Goal: Task Accomplishment & Management: Complete application form

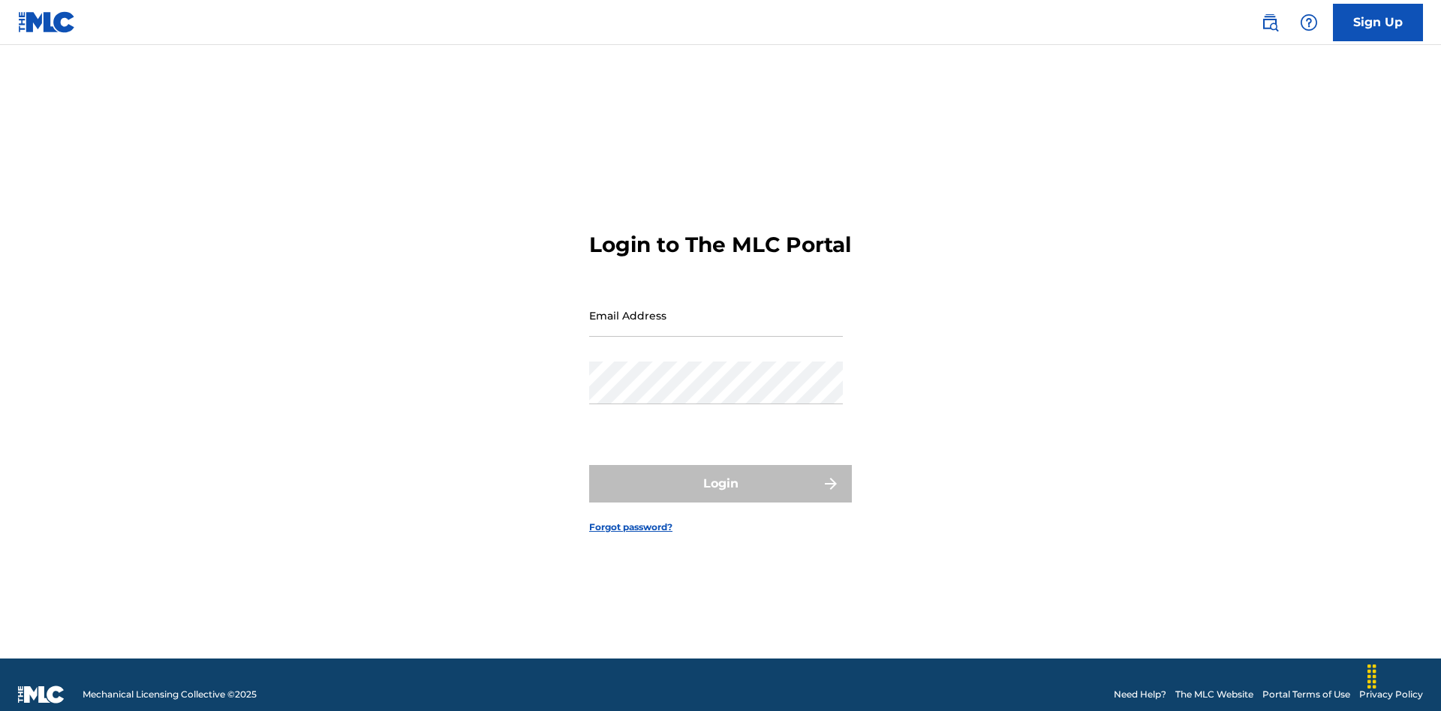
scroll to position [20, 0]
click at [716, 308] on input "Email Address" at bounding box center [716, 315] width 254 height 43
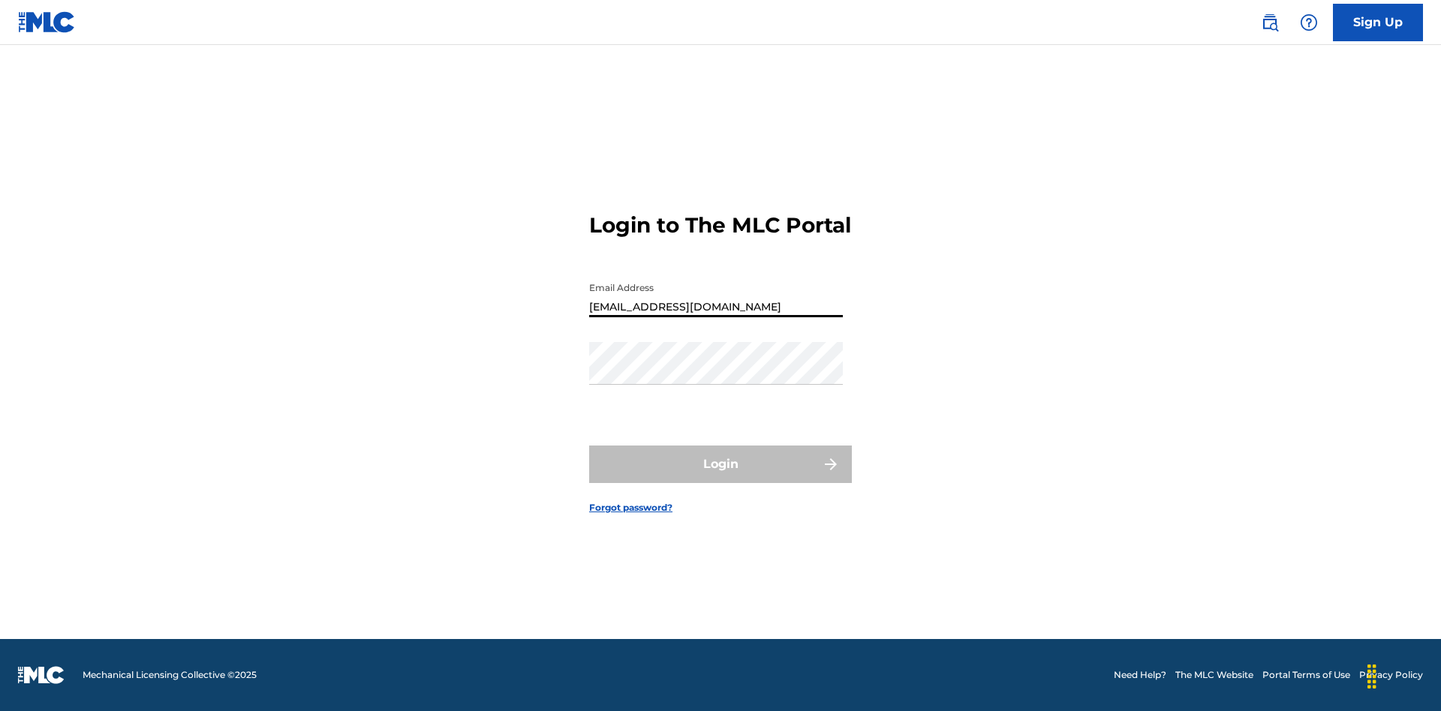
type input "[EMAIL_ADDRESS][DOMAIN_NAME]"
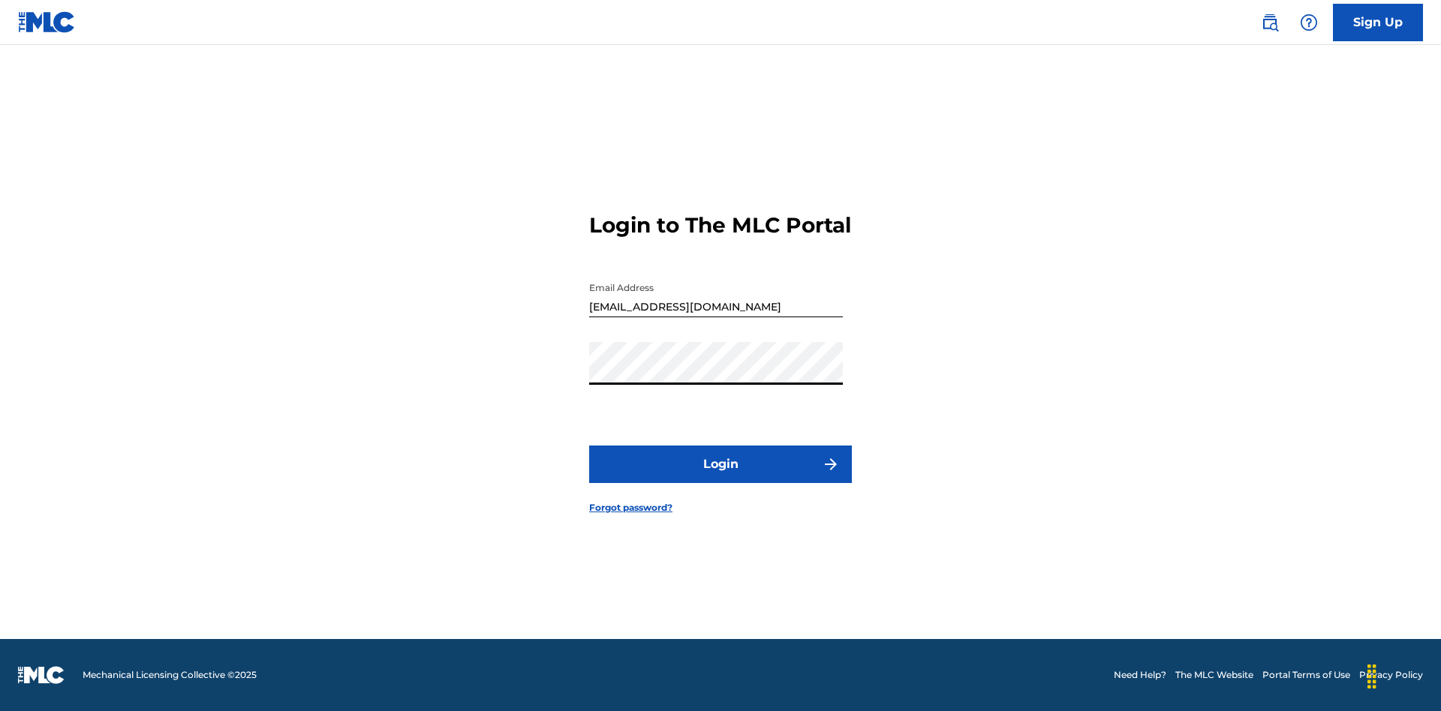
click at [720, 477] on button "Login" at bounding box center [720, 465] width 263 height 38
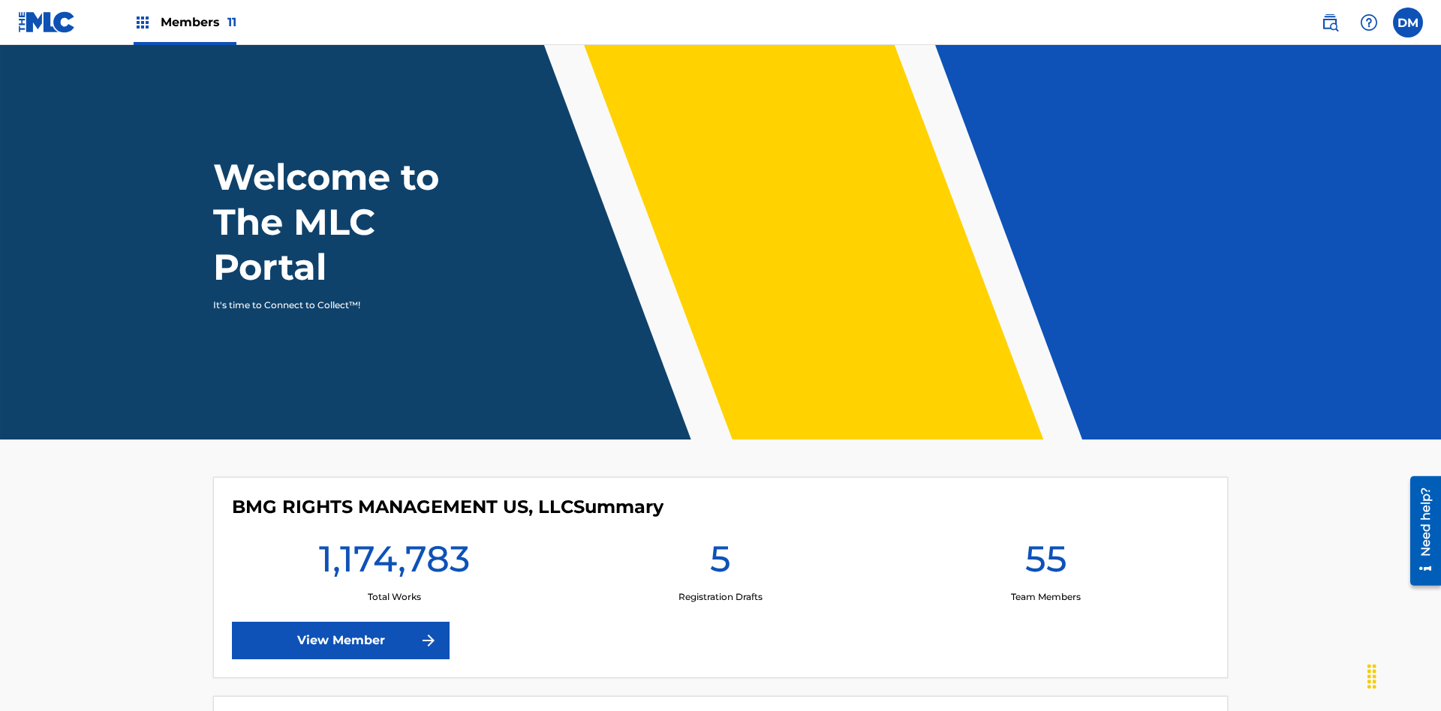
scroll to position [65, 0]
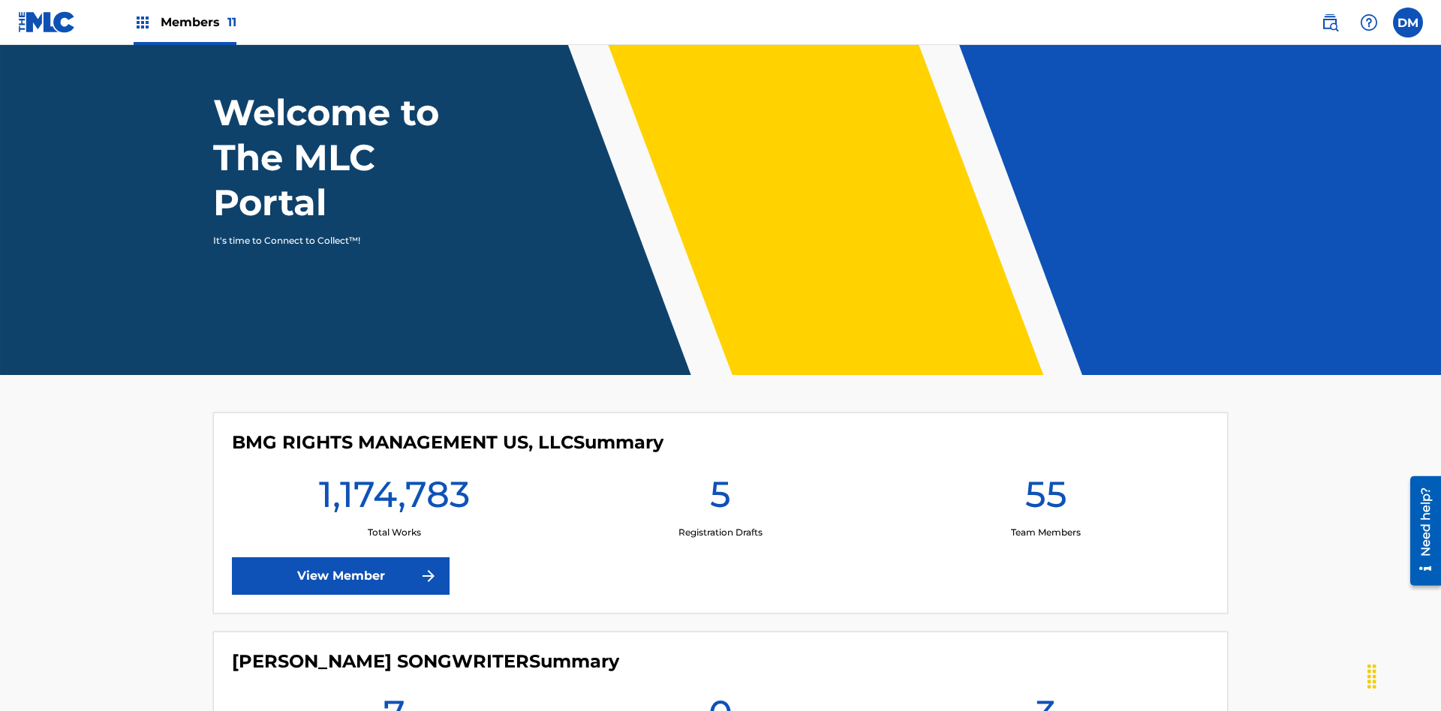
click at [185, 22] on span "Members 11" at bounding box center [199, 22] width 76 height 17
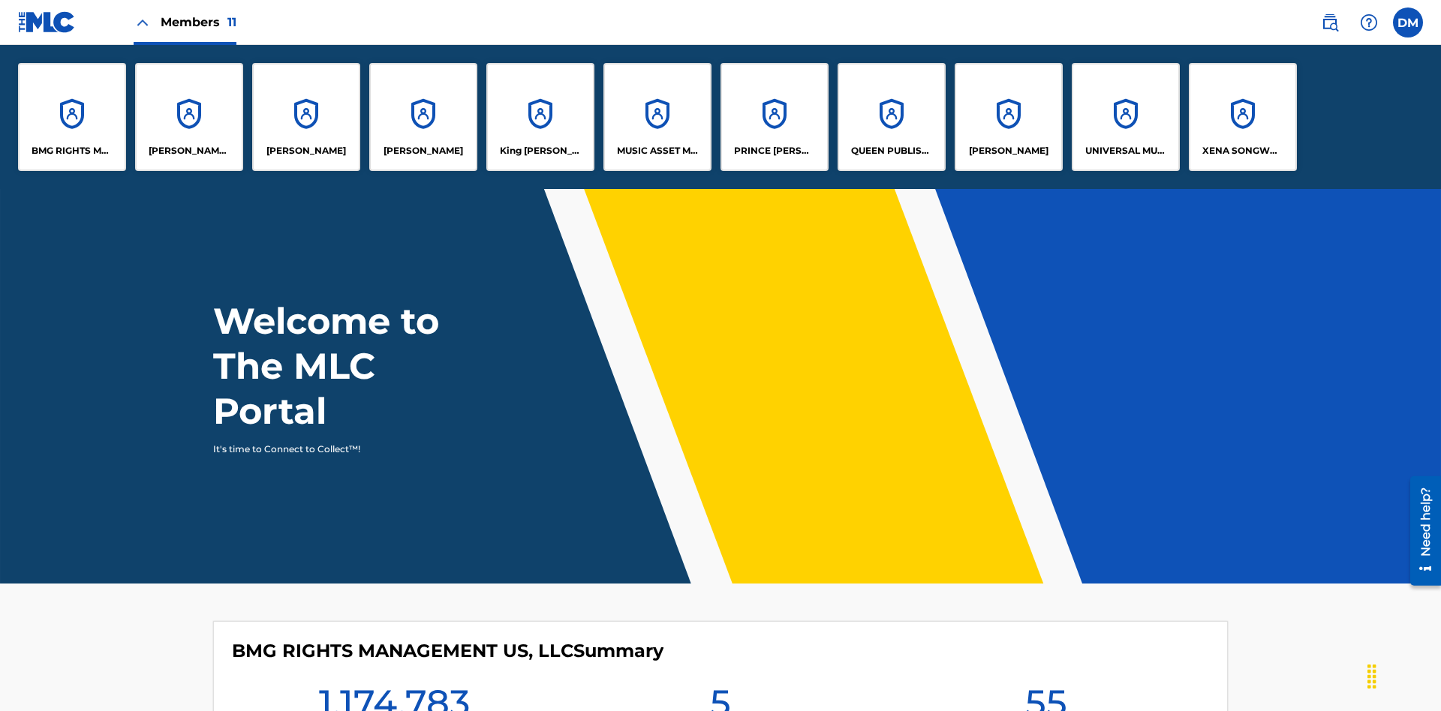
click at [1125, 151] on p "UNIVERSAL MUSIC PUB GROUP" at bounding box center [1126, 151] width 82 height 14
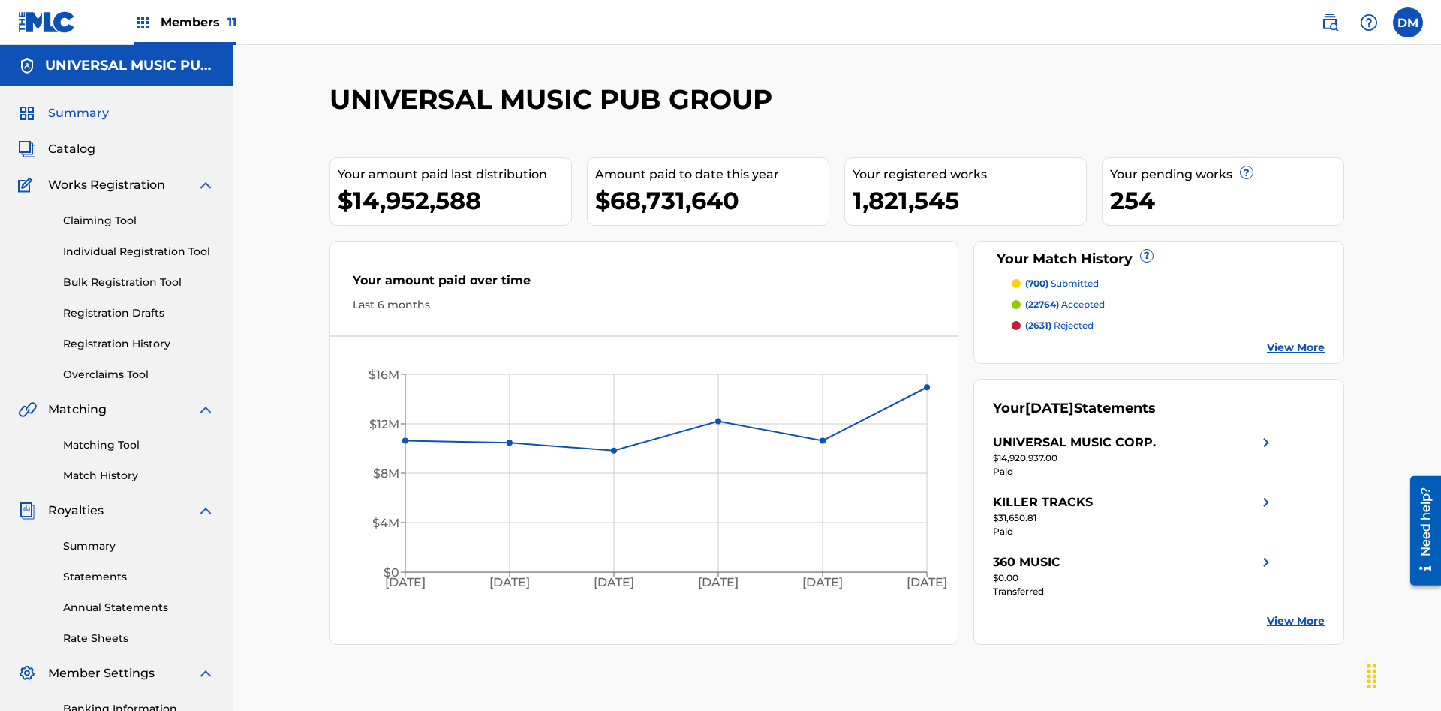
scroll to position [154, 0]
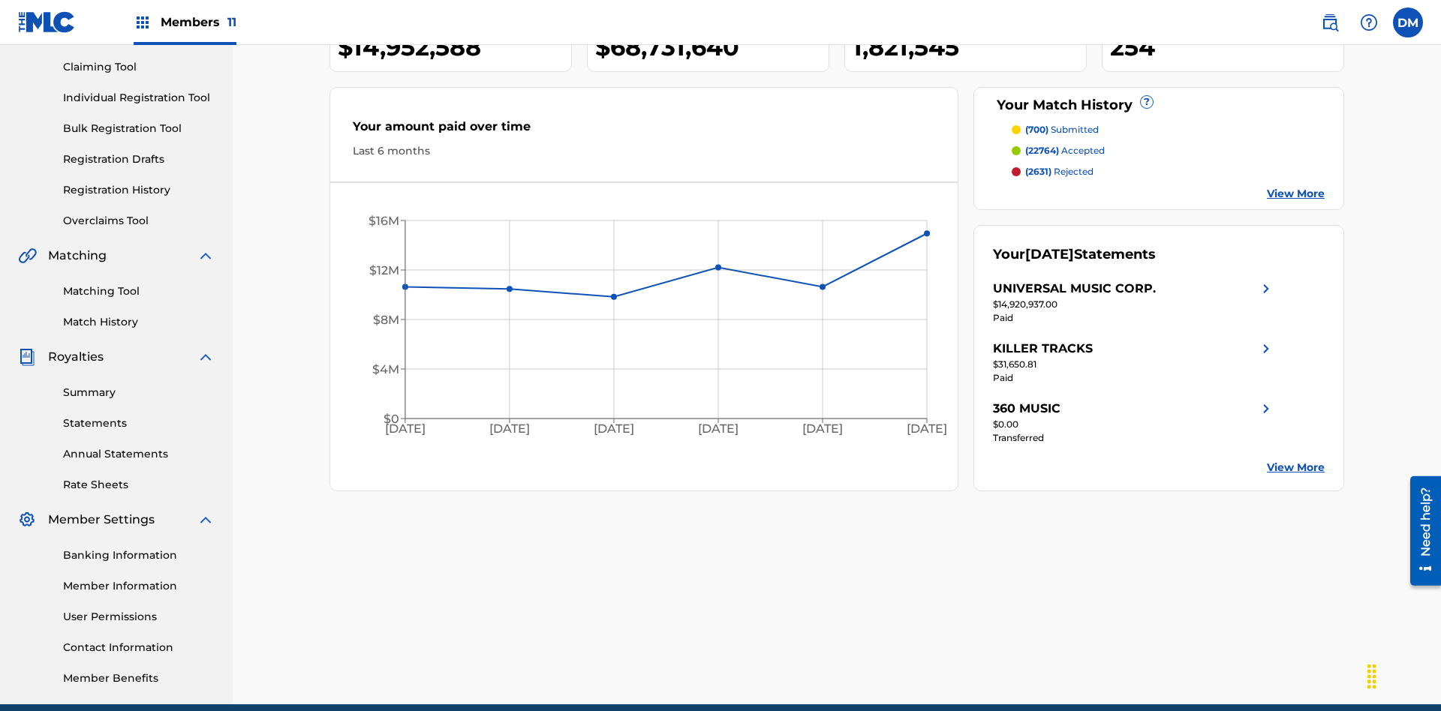
click at [139, 98] on link "Individual Registration Tool" at bounding box center [139, 98] width 152 height 16
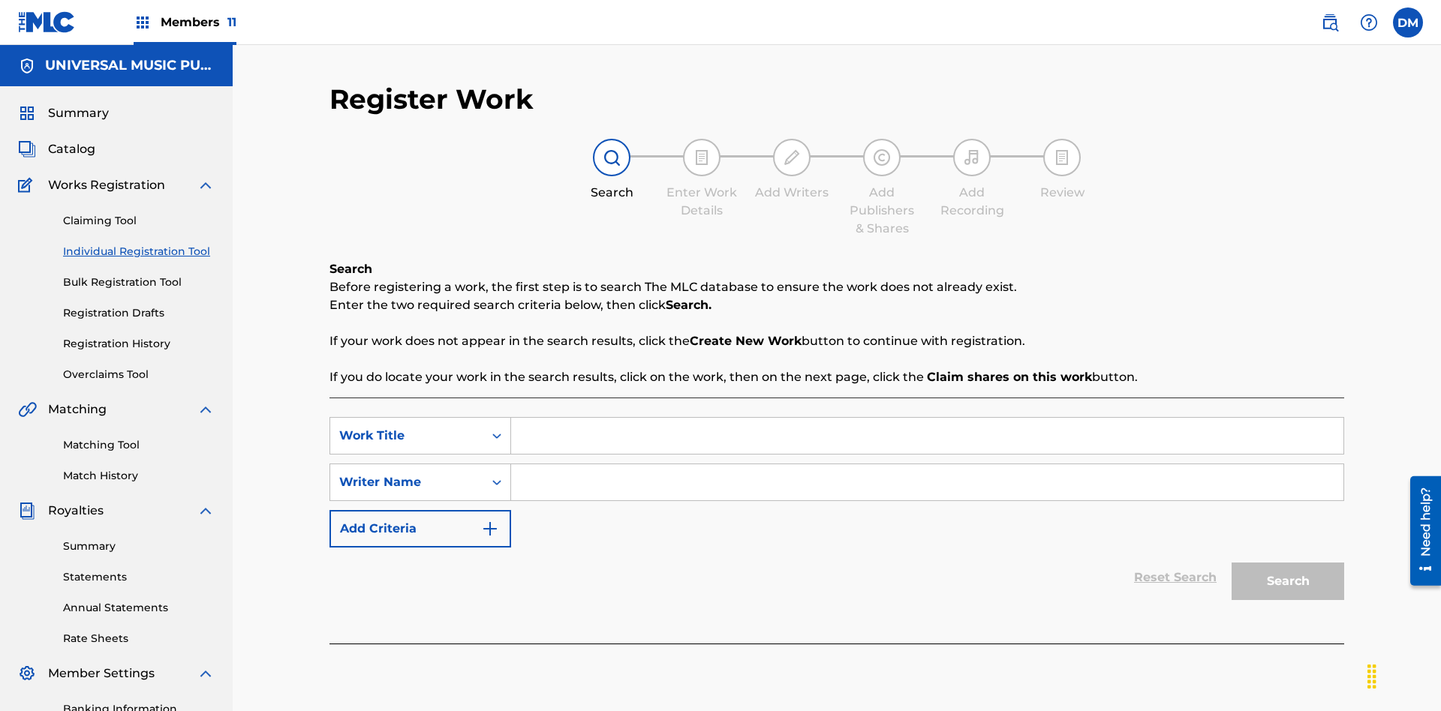
click at [927, 418] on input "Search Form" at bounding box center [927, 436] width 832 height 36
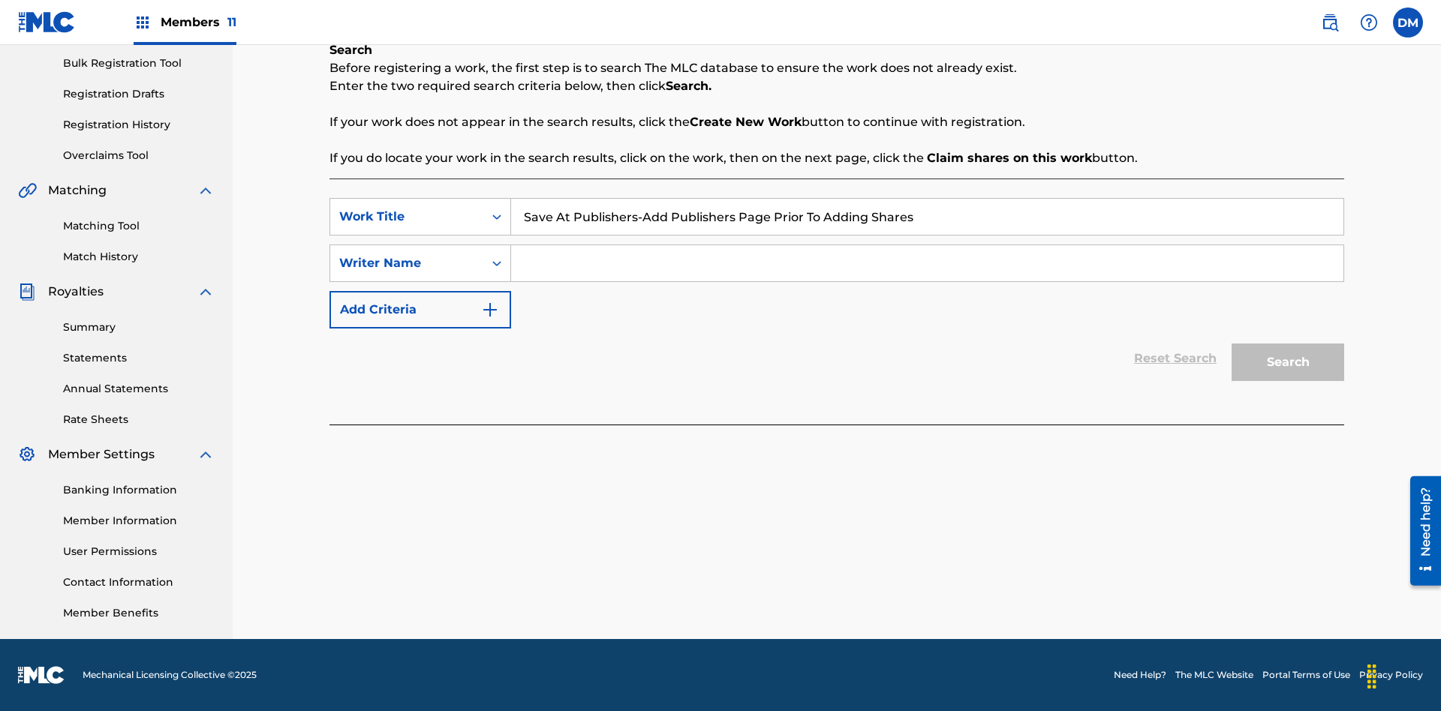
type input "Save At Publishers-Add Publishers Page Prior To Adding Shares"
click at [927, 263] on input "Search Form" at bounding box center [927, 263] width 832 height 36
type input "QWERTYUIOP"
click at [1288, 362] on button "Search" at bounding box center [1287, 363] width 113 height 38
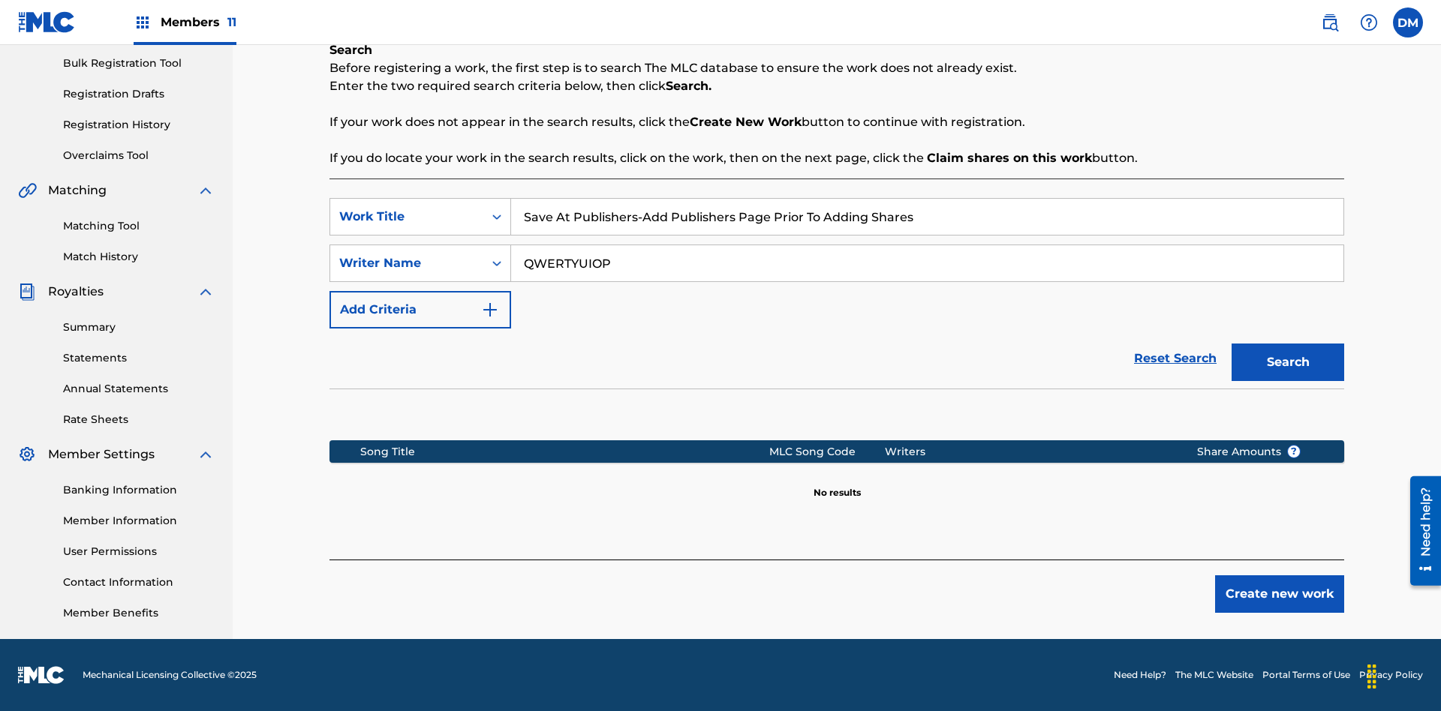
click at [1279, 594] on button "Create new work" at bounding box center [1279, 595] width 129 height 38
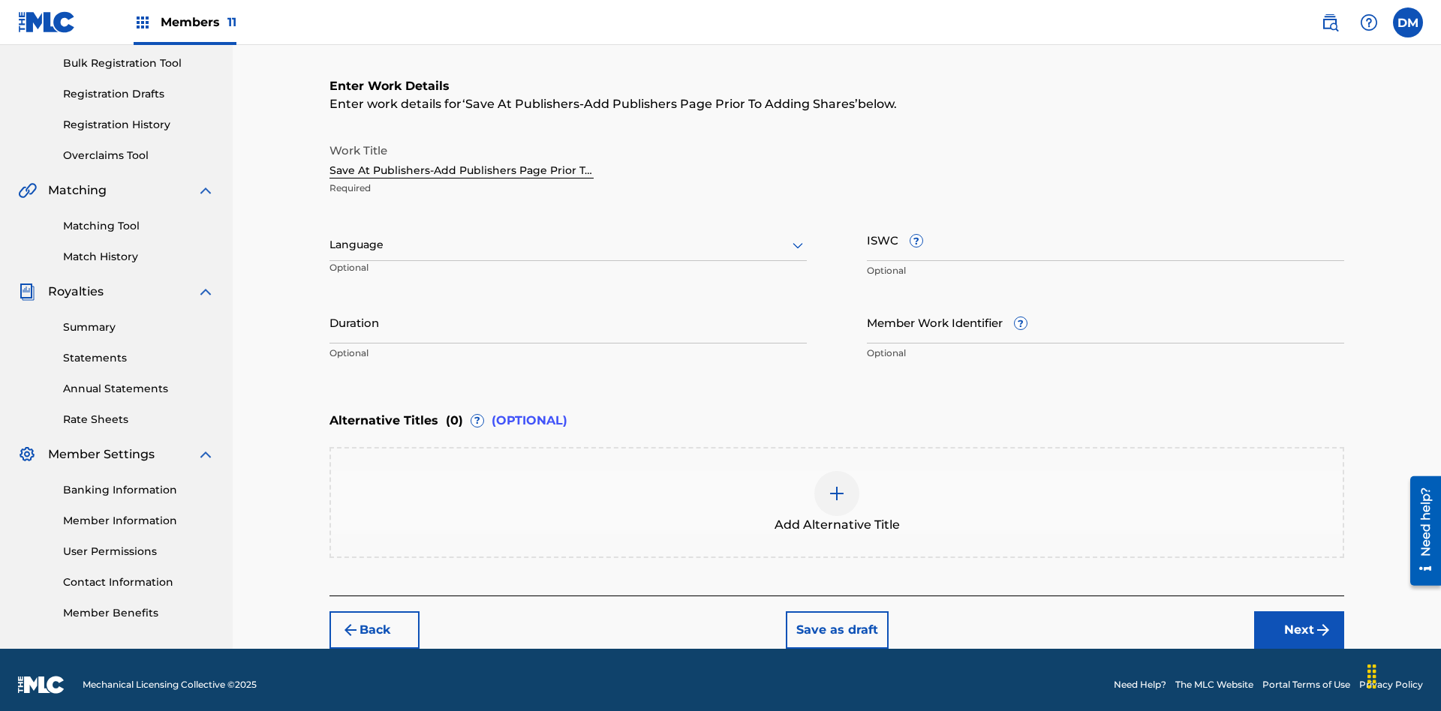
click at [568, 312] on input "Duration" at bounding box center [567, 322] width 477 height 43
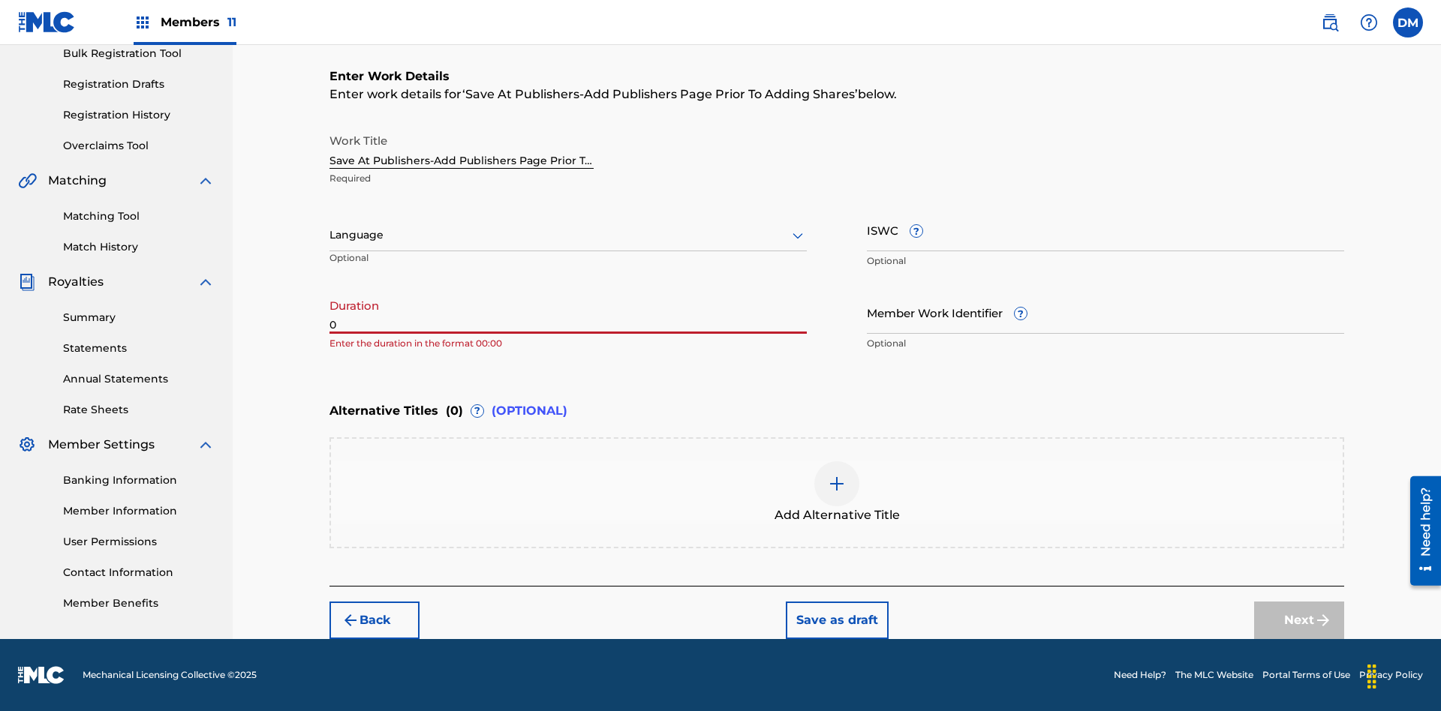
click at [568, 312] on input "0" at bounding box center [567, 312] width 477 height 43
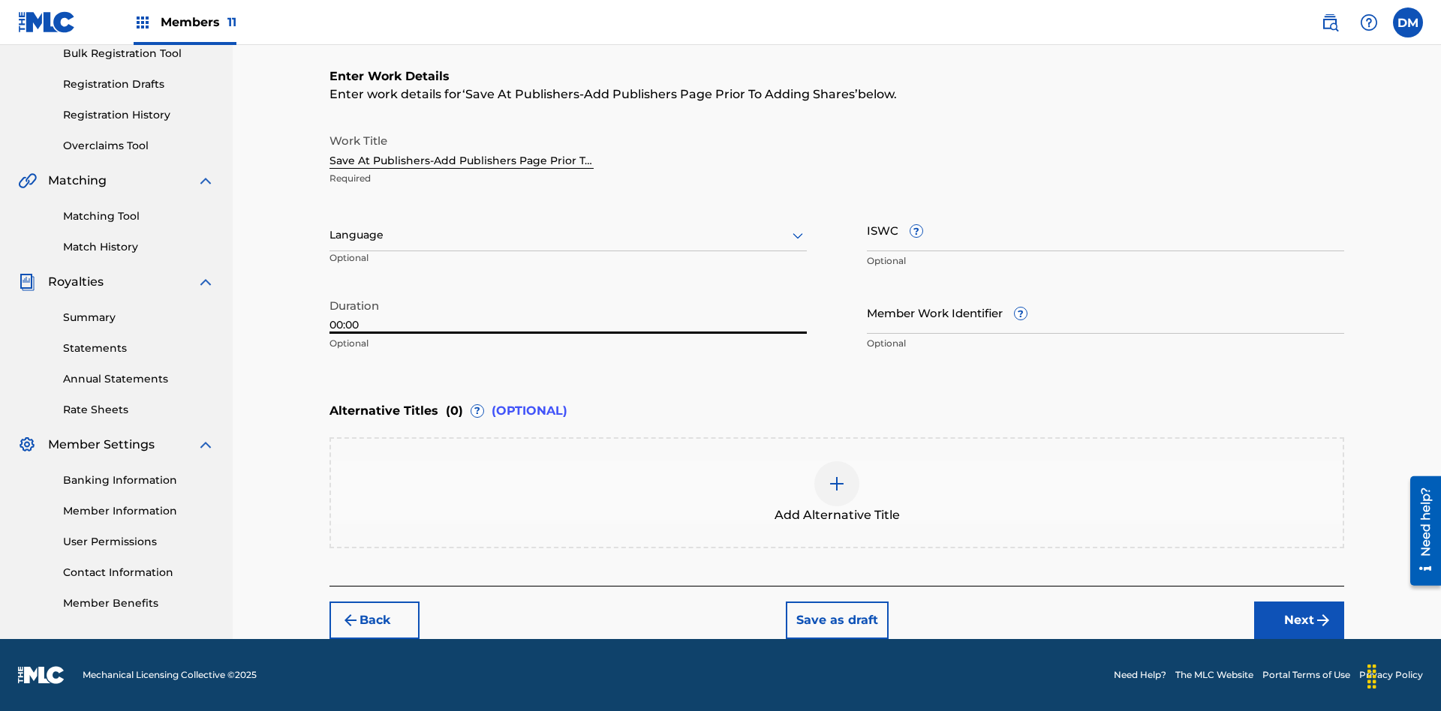
type input "00:00"
click at [798, 236] on icon at bounding box center [798, 236] width 18 height 18
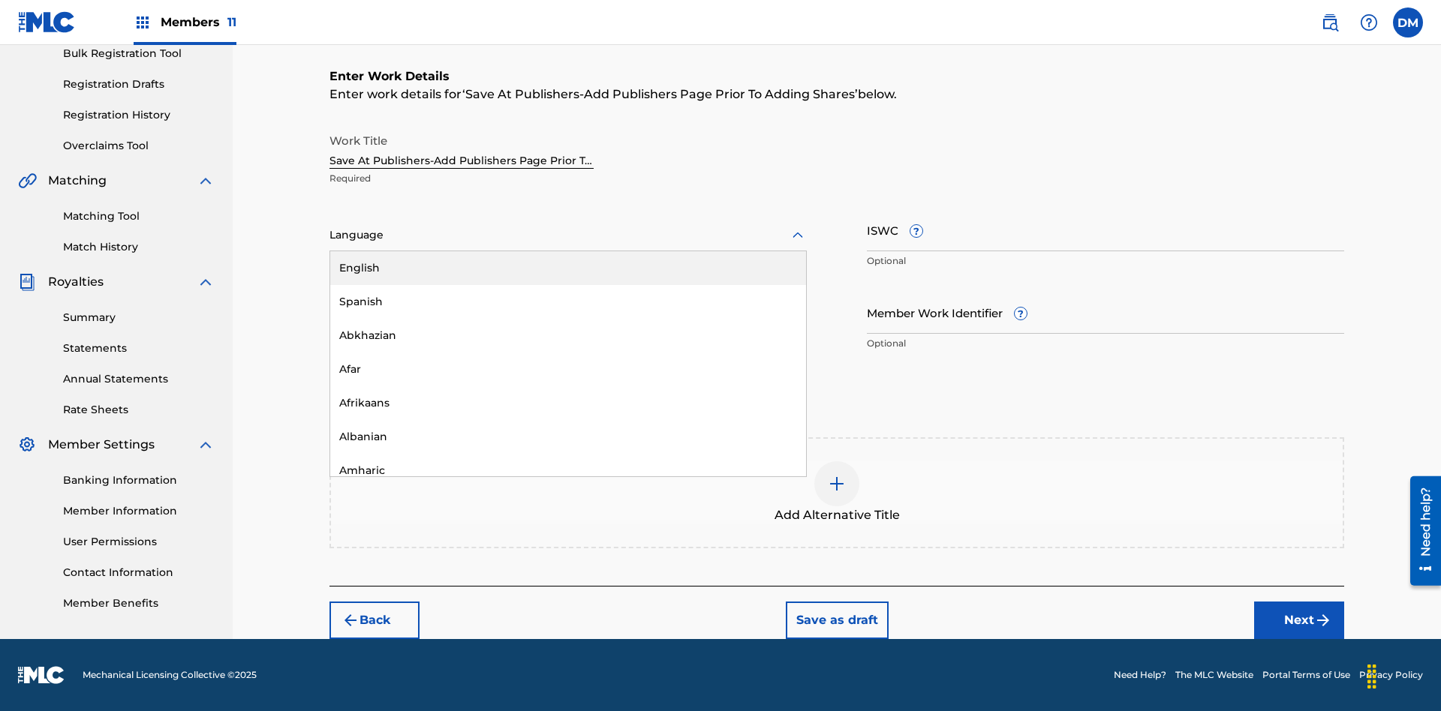
click at [568, 369] on div "Afar" at bounding box center [568, 370] width 476 height 34
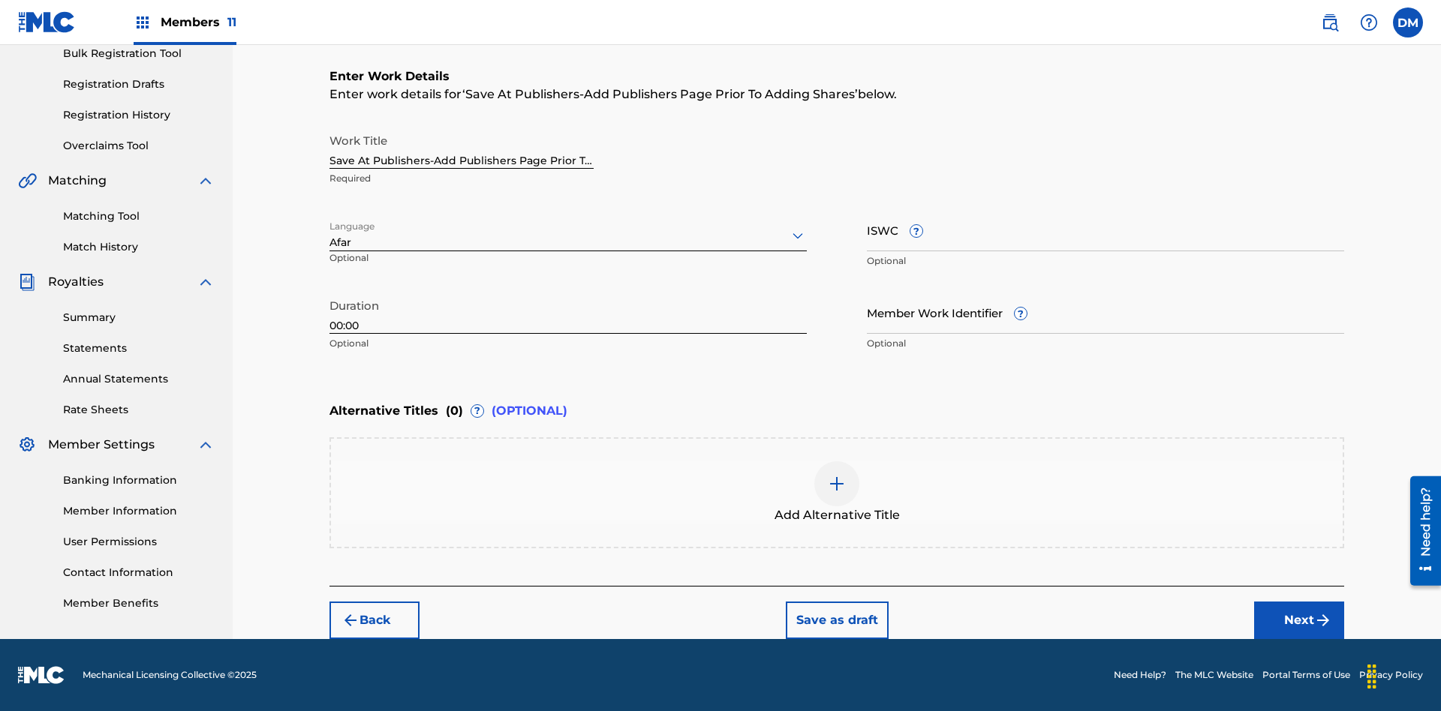
click at [1105, 312] on input "Member Work Identifier ?" at bounding box center [1105, 312] width 477 height 43
type input "[PHONE_NUMBER]"
click at [1105, 230] on input "ISWC ?" at bounding box center [1105, 230] width 477 height 43
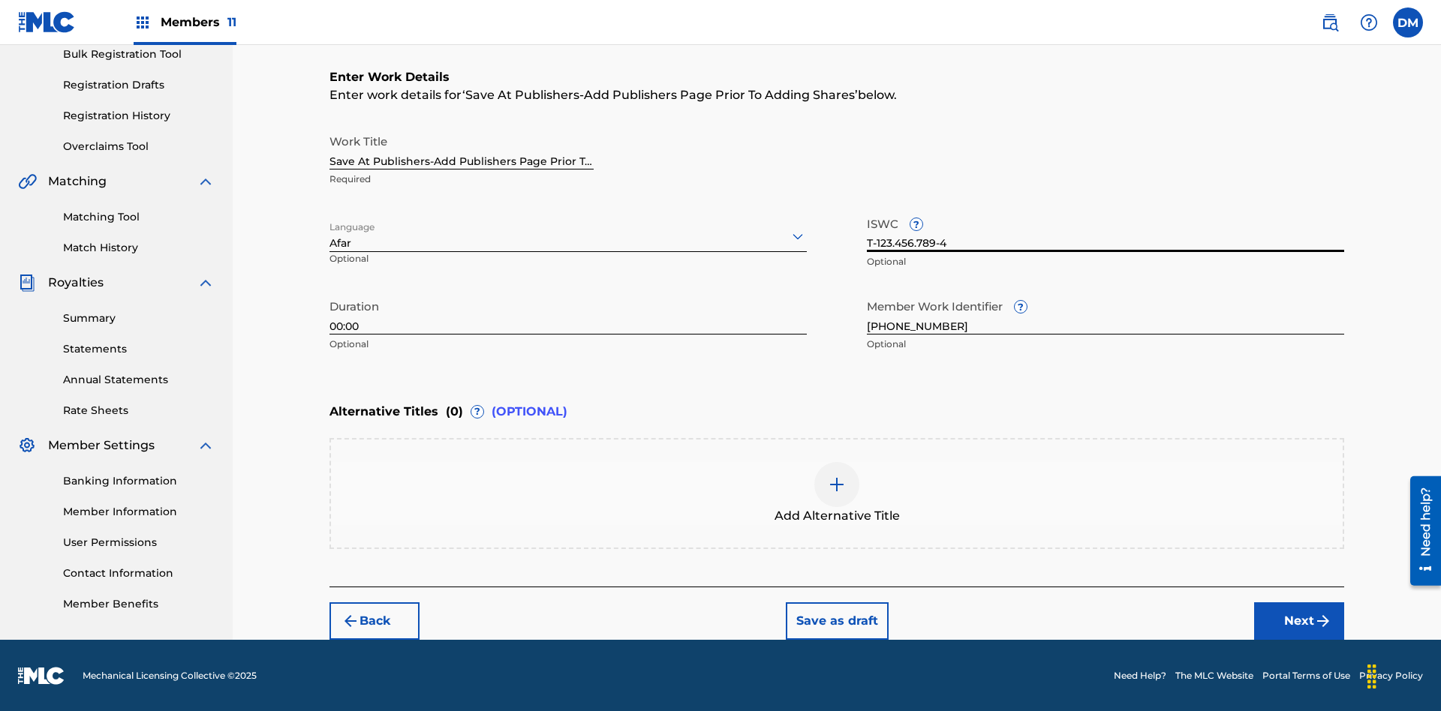
type input "T-123.456.789-4"
click at [837, 494] on div at bounding box center [836, 484] width 45 height 45
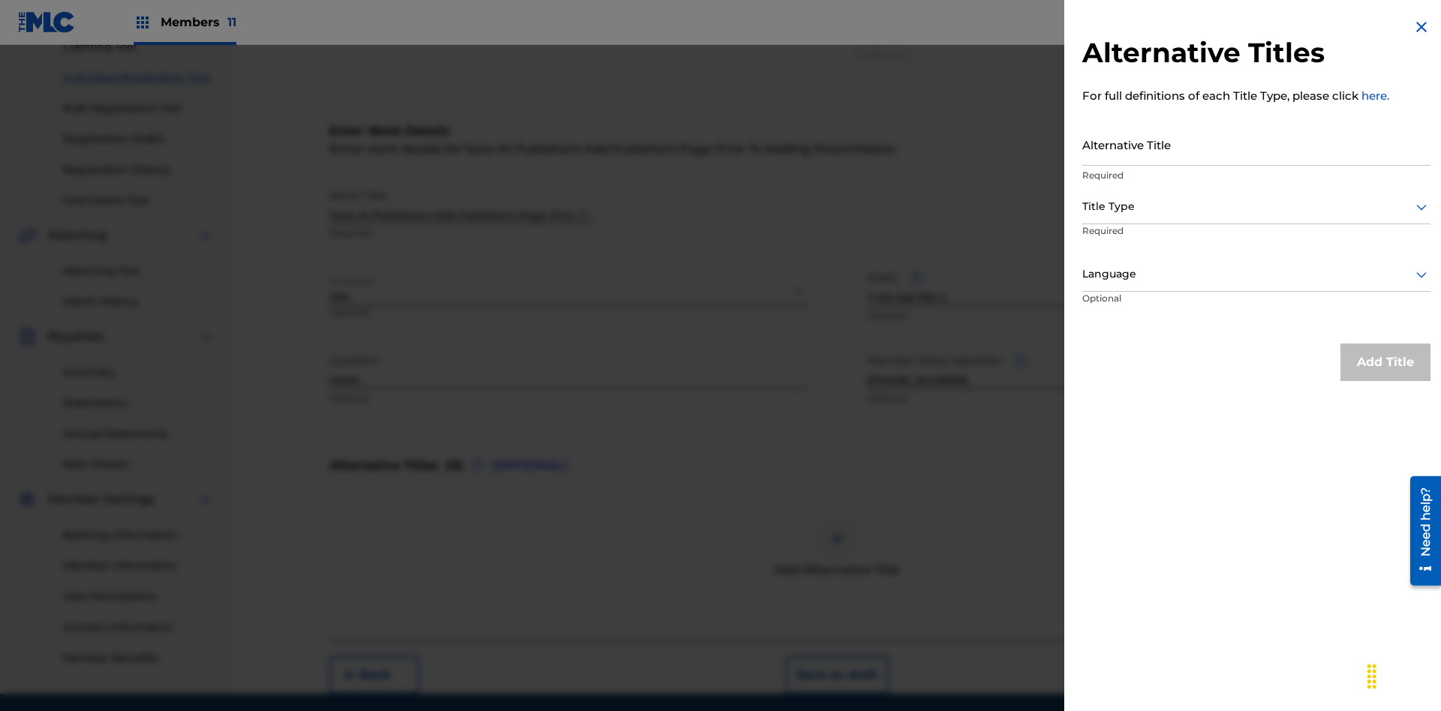
click at [1256, 144] on input "Alternative Title" at bounding box center [1256, 144] width 348 height 43
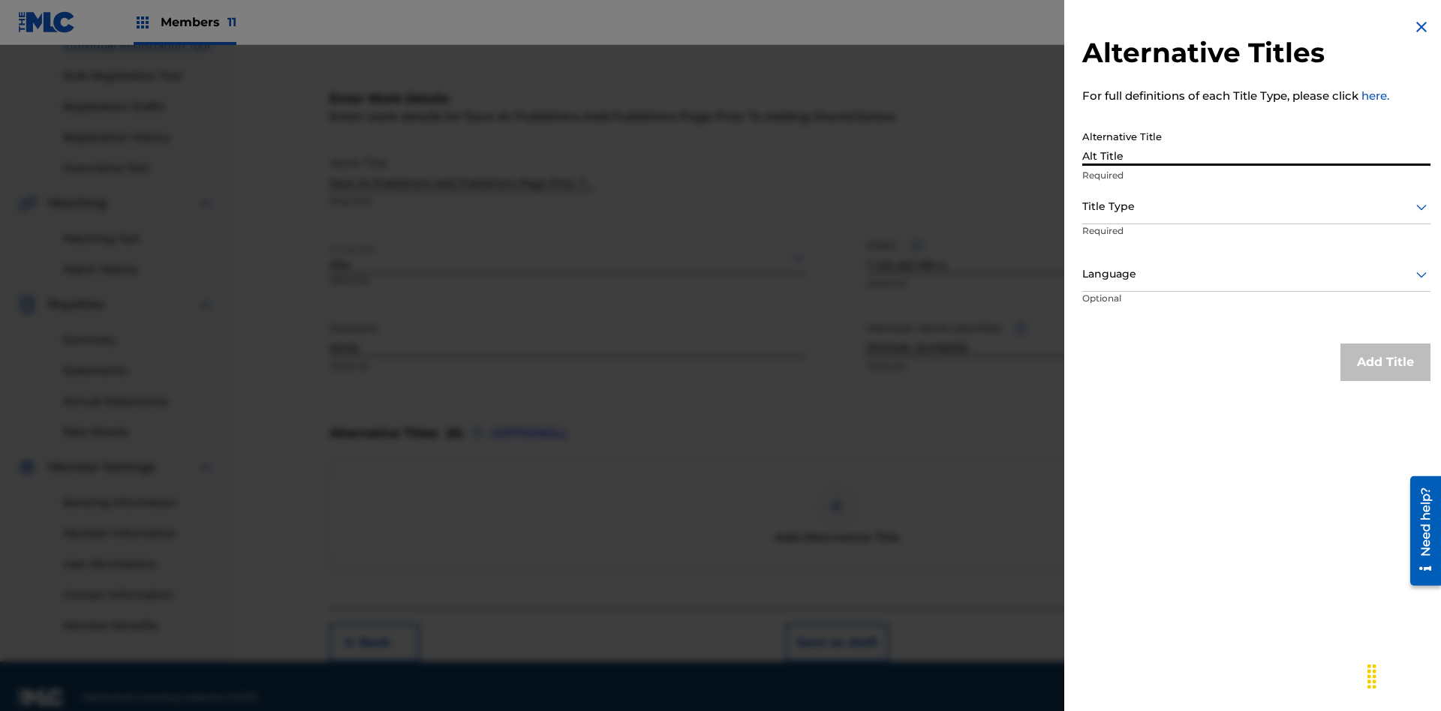
type input "Alt Title"
click at [1256, 206] on div at bounding box center [1256, 206] width 348 height 19
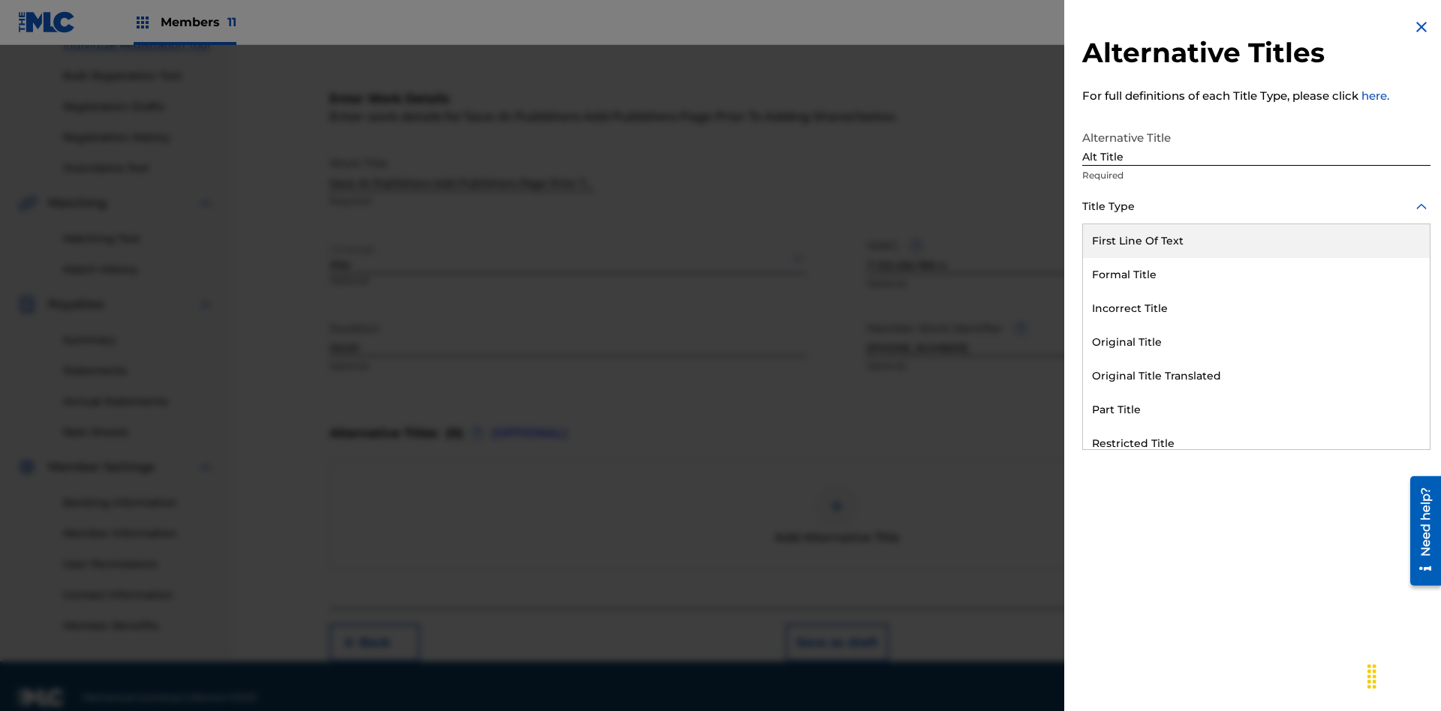
scroll to position [229, 0]
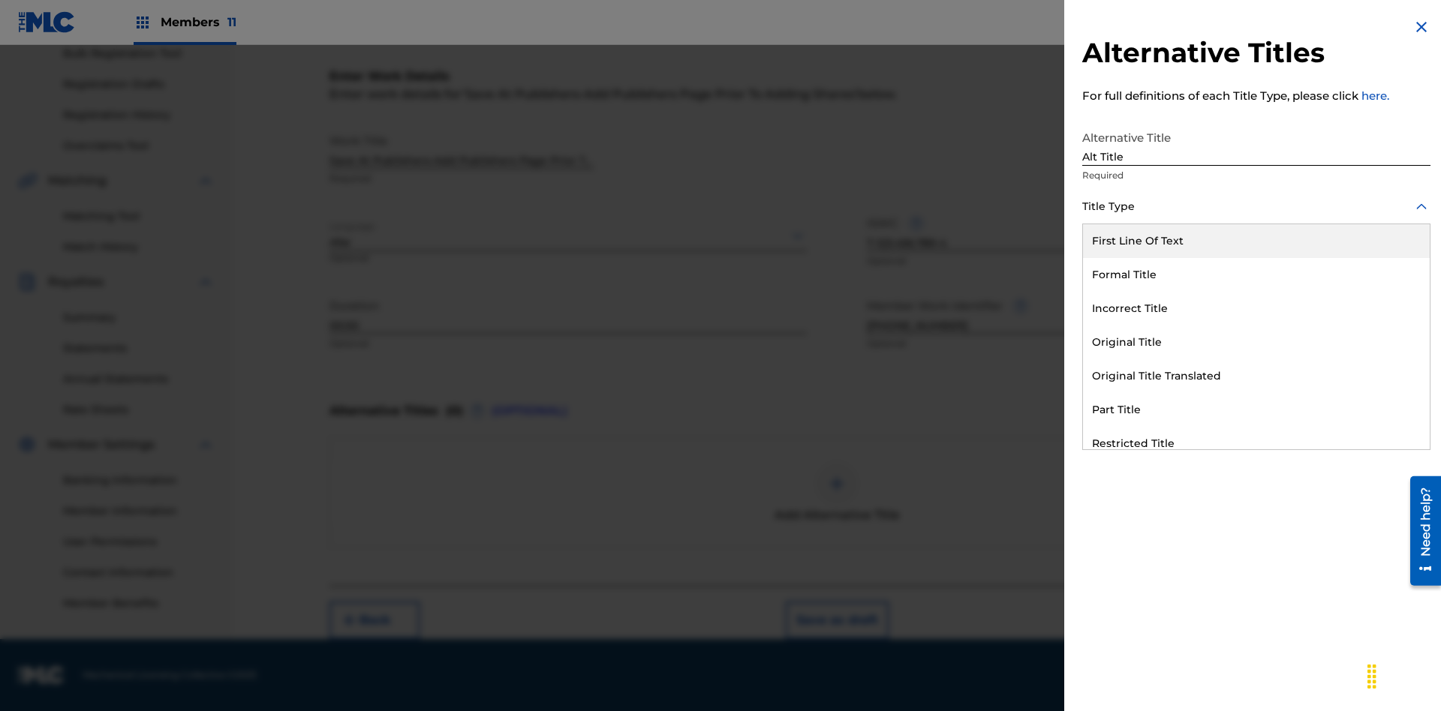
click at [1256, 342] on div "Original Title" at bounding box center [1256, 343] width 347 height 34
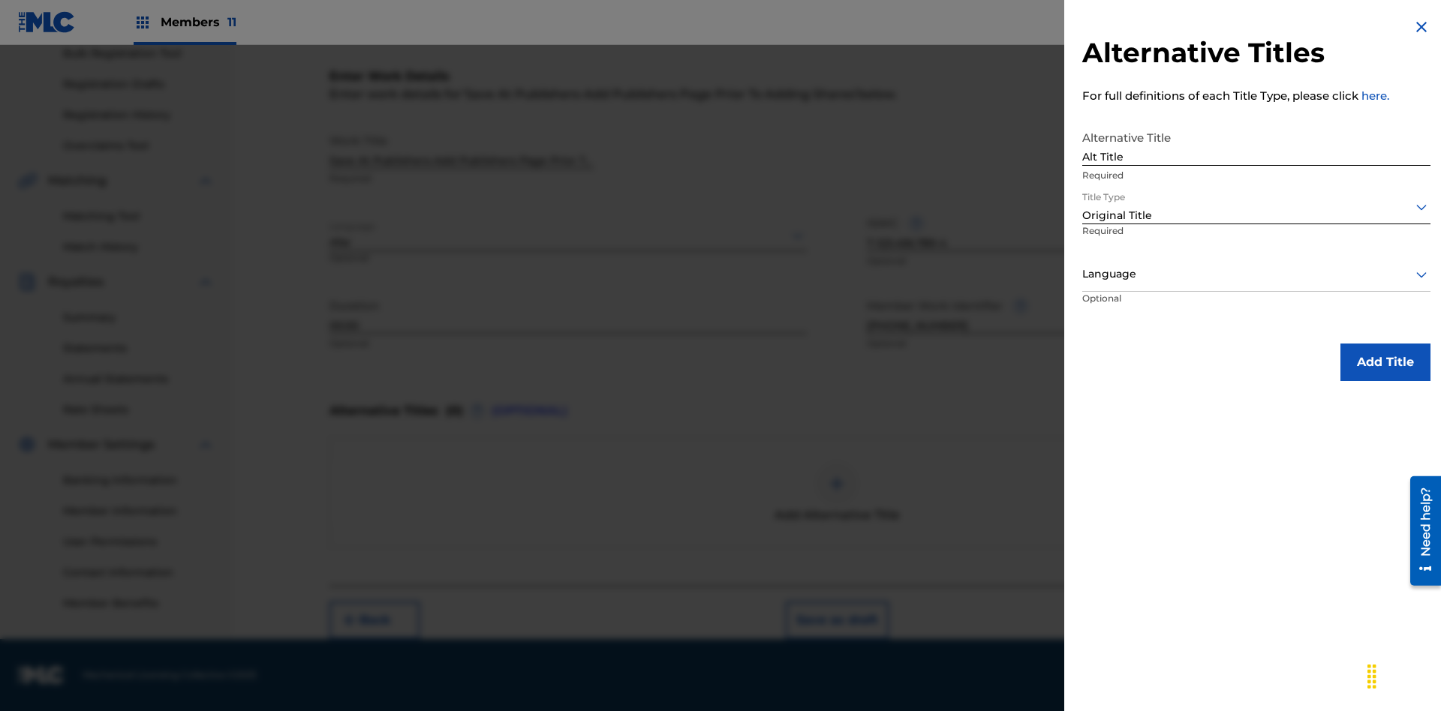
click at [1256, 274] on div at bounding box center [1256, 274] width 348 height 19
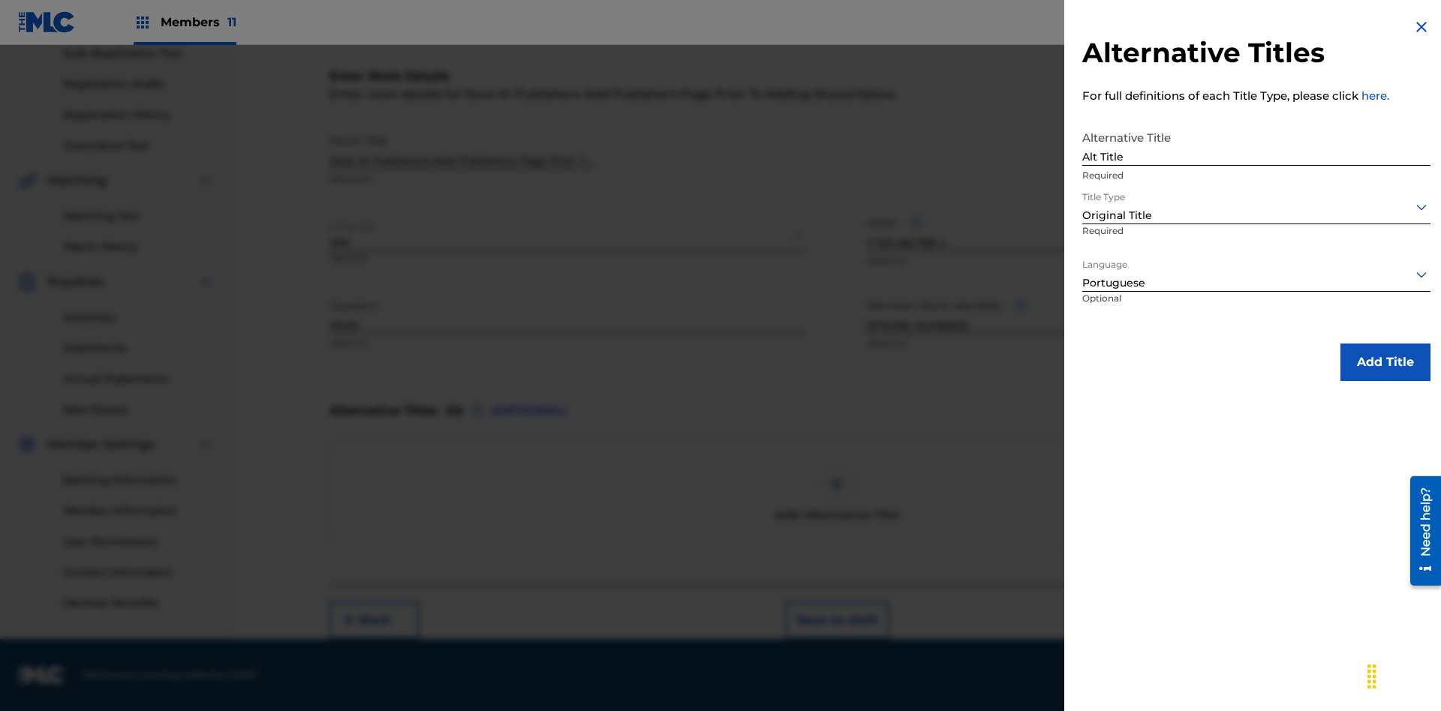
click at [1385, 362] on button "Add Title" at bounding box center [1385, 363] width 90 height 38
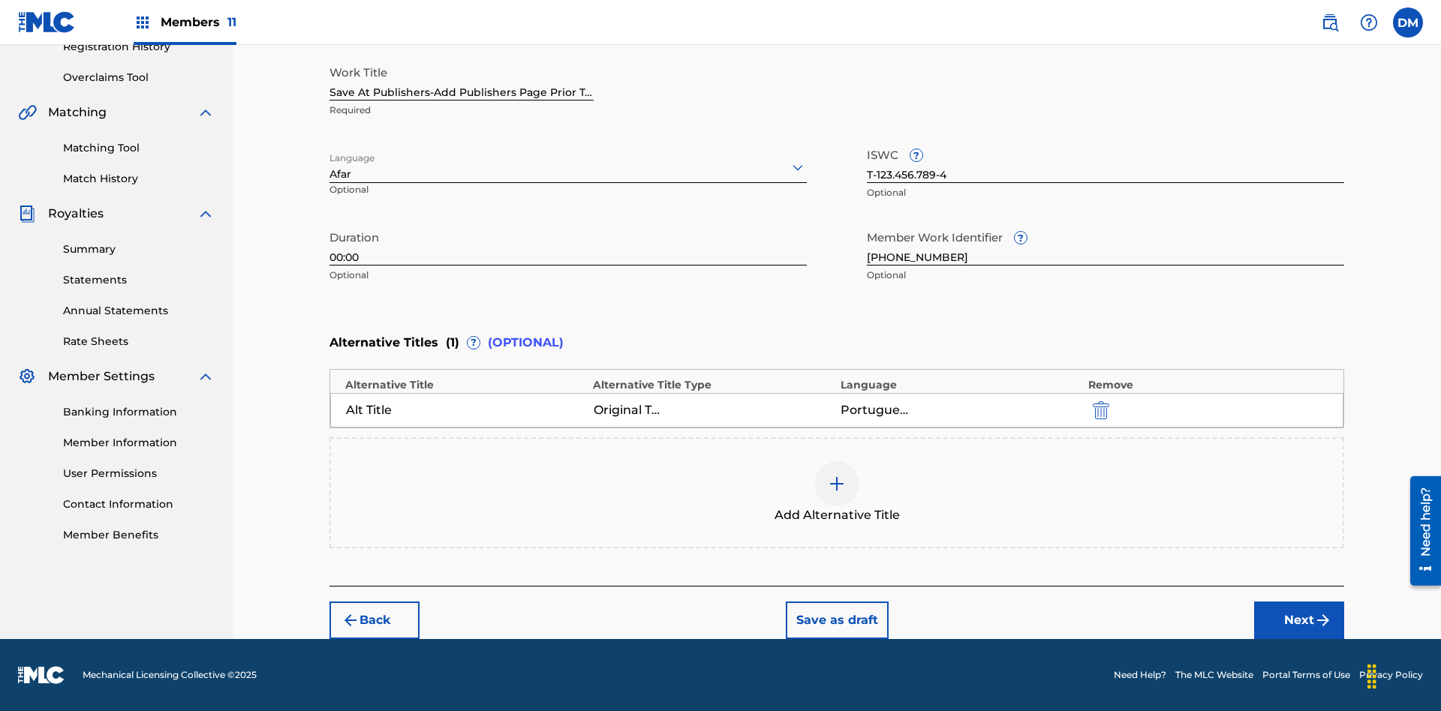
click at [1299, 621] on button "Next" at bounding box center [1299, 621] width 90 height 38
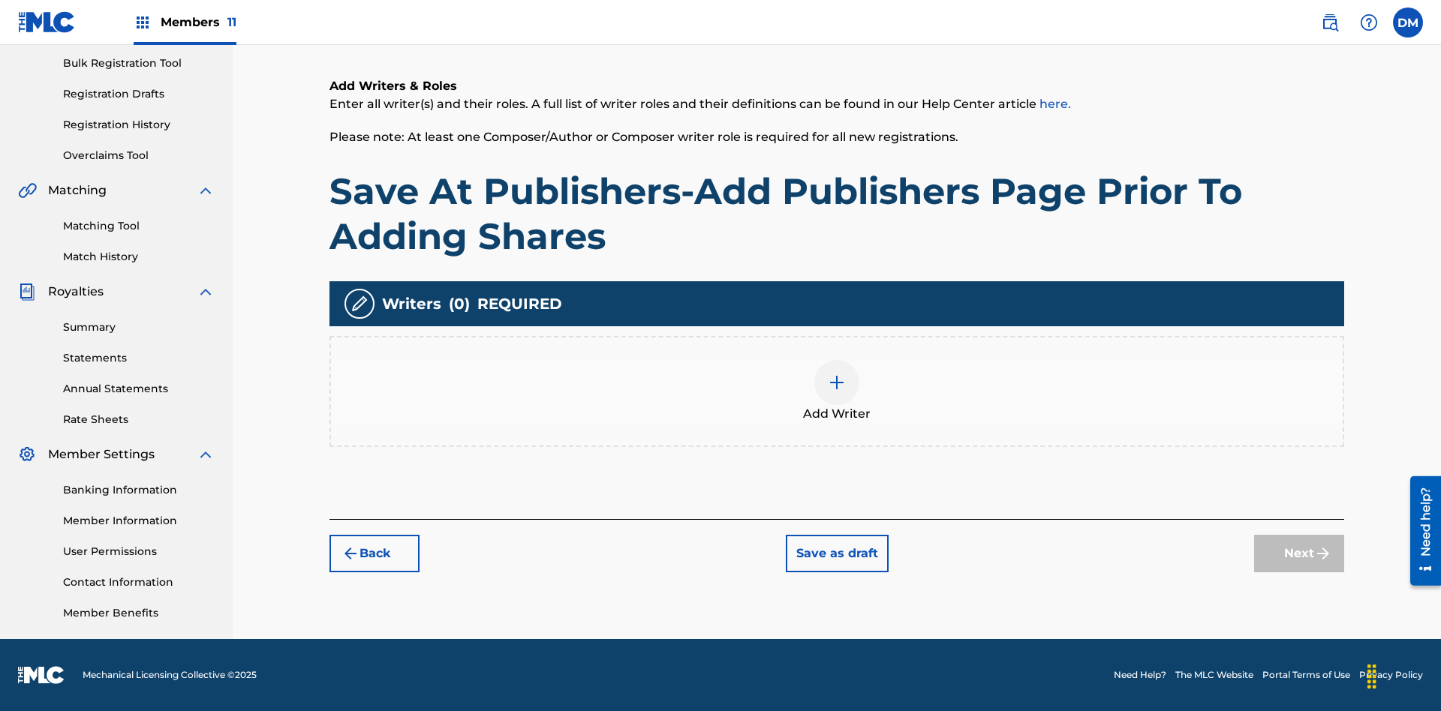
click at [837, 391] on img at bounding box center [837, 383] width 18 height 18
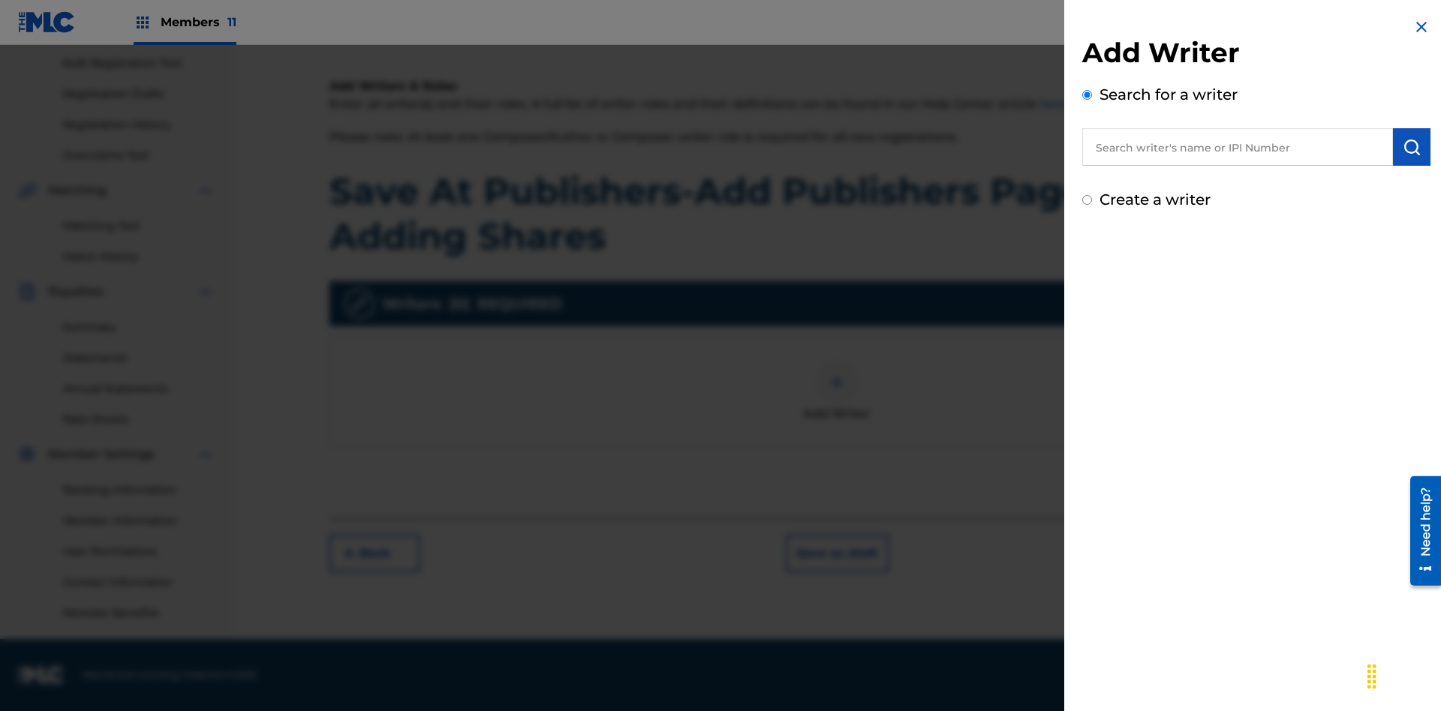
click at [1237, 147] on input "text" at bounding box center [1237, 147] width 311 height 38
type input "[PERSON_NAME]"
click at [1411, 147] on img "submit" at bounding box center [1411, 147] width 18 height 18
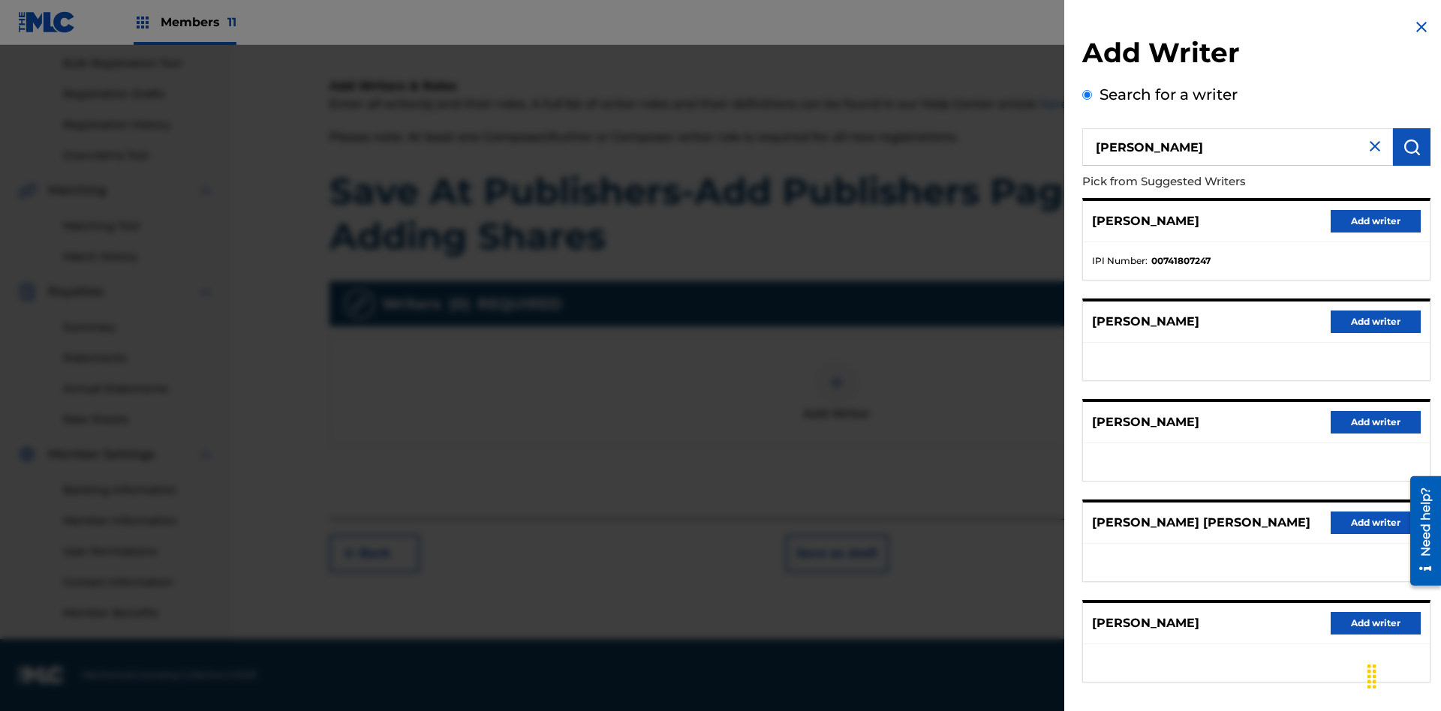
click at [1375, 221] on button "Add writer" at bounding box center [1375, 221] width 90 height 23
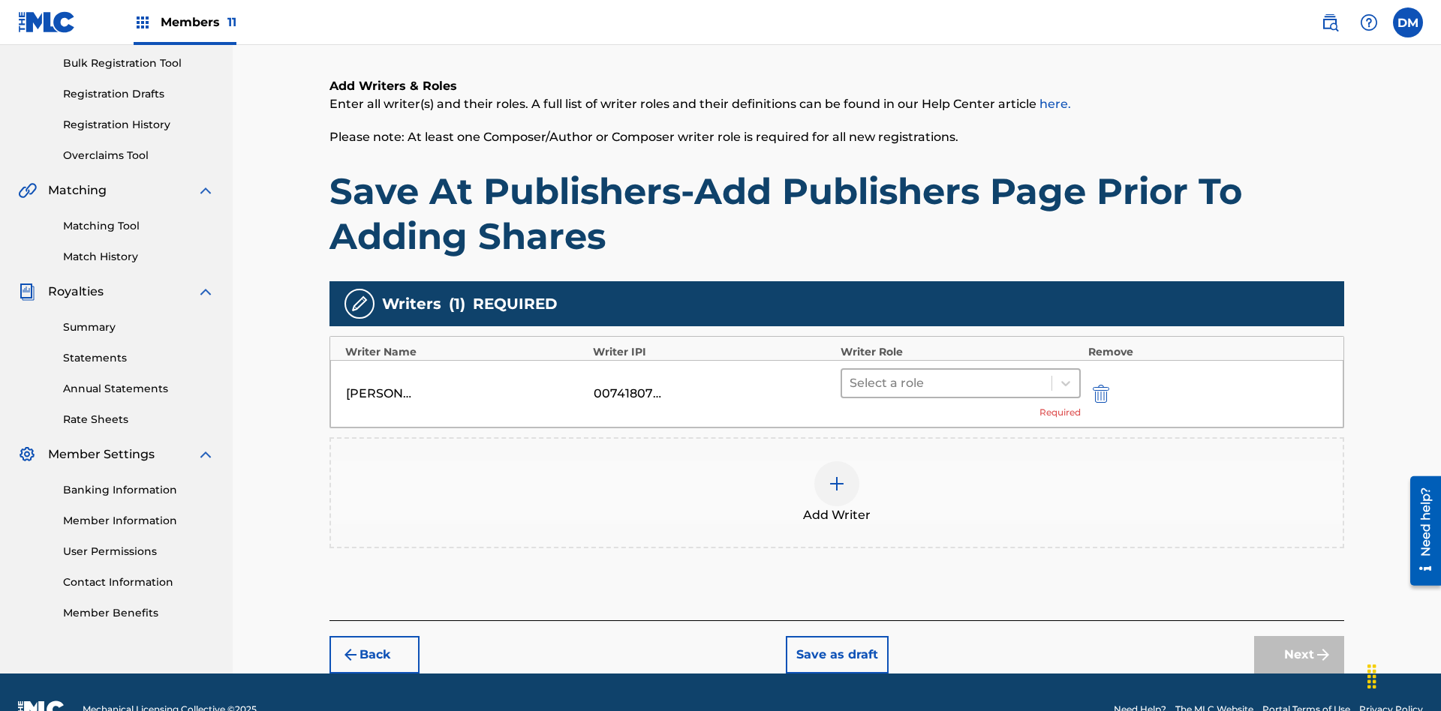
click at [851, 374] on input "text" at bounding box center [850, 383] width 3 height 18
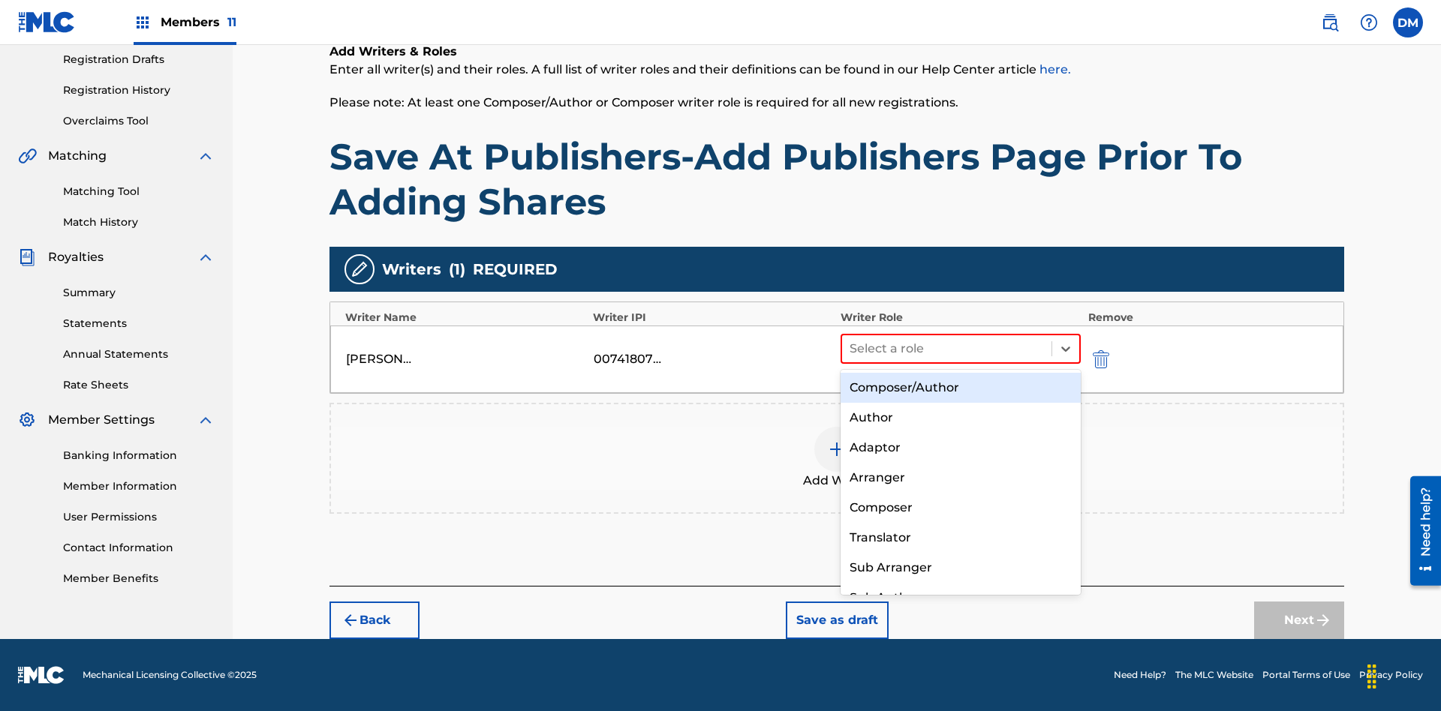
click at [960, 507] on div "Composer" at bounding box center [960, 508] width 240 height 30
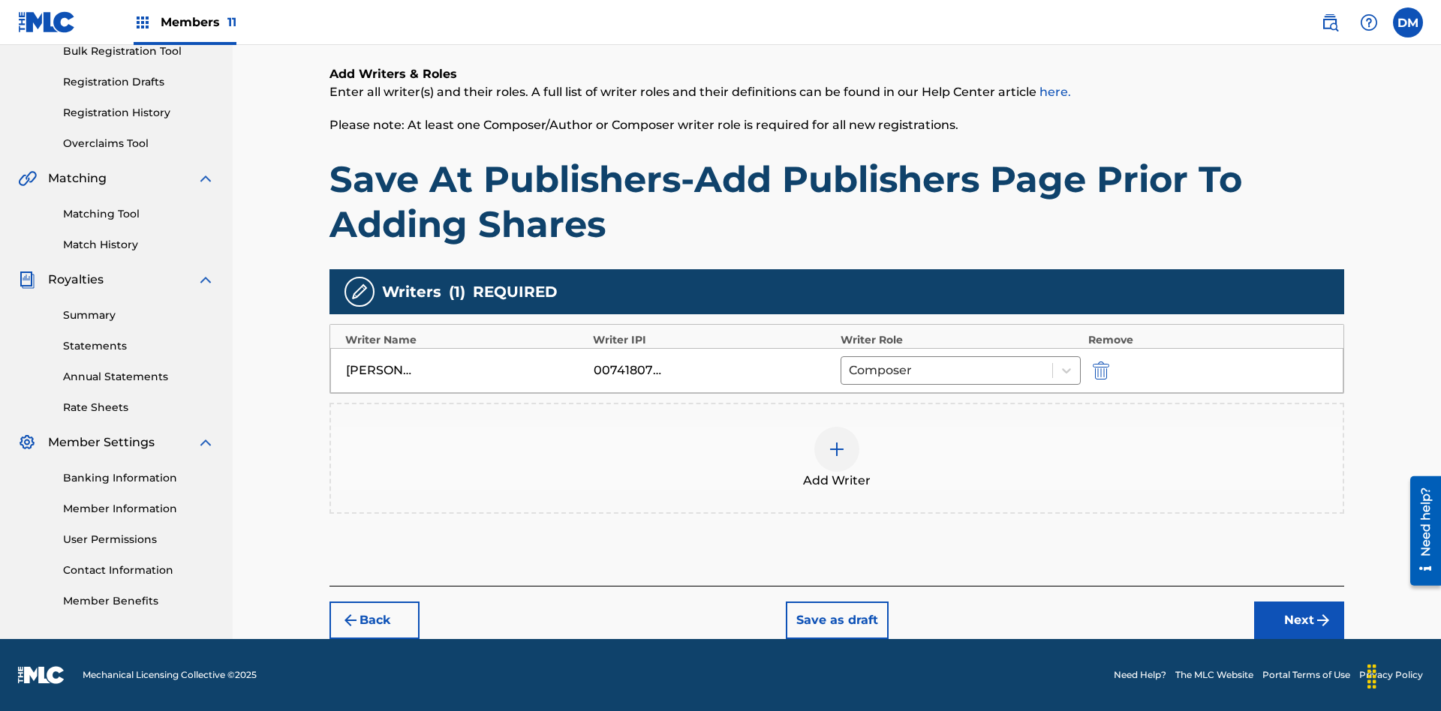
scroll to position [231, 0]
click at [1299, 621] on button "Next" at bounding box center [1299, 621] width 90 height 38
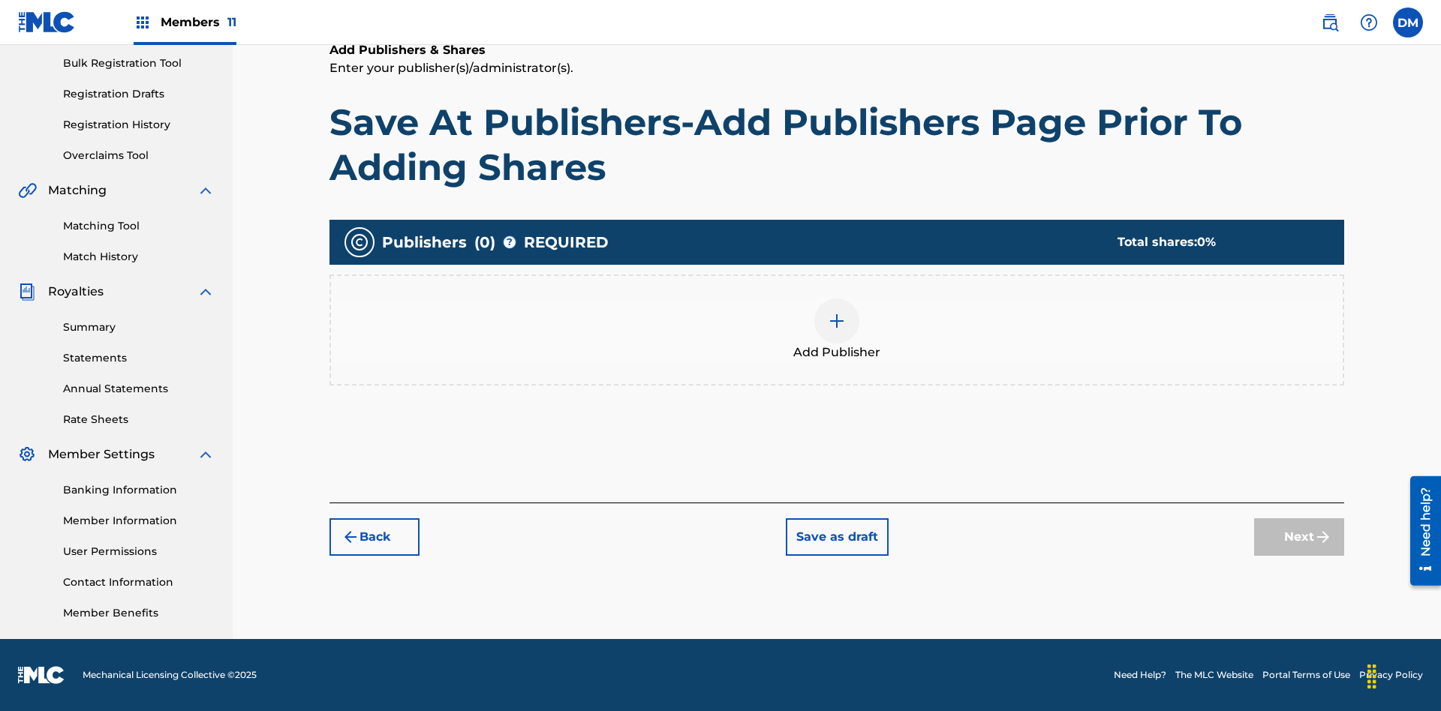
click at [837, 320] on img at bounding box center [837, 321] width 18 height 18
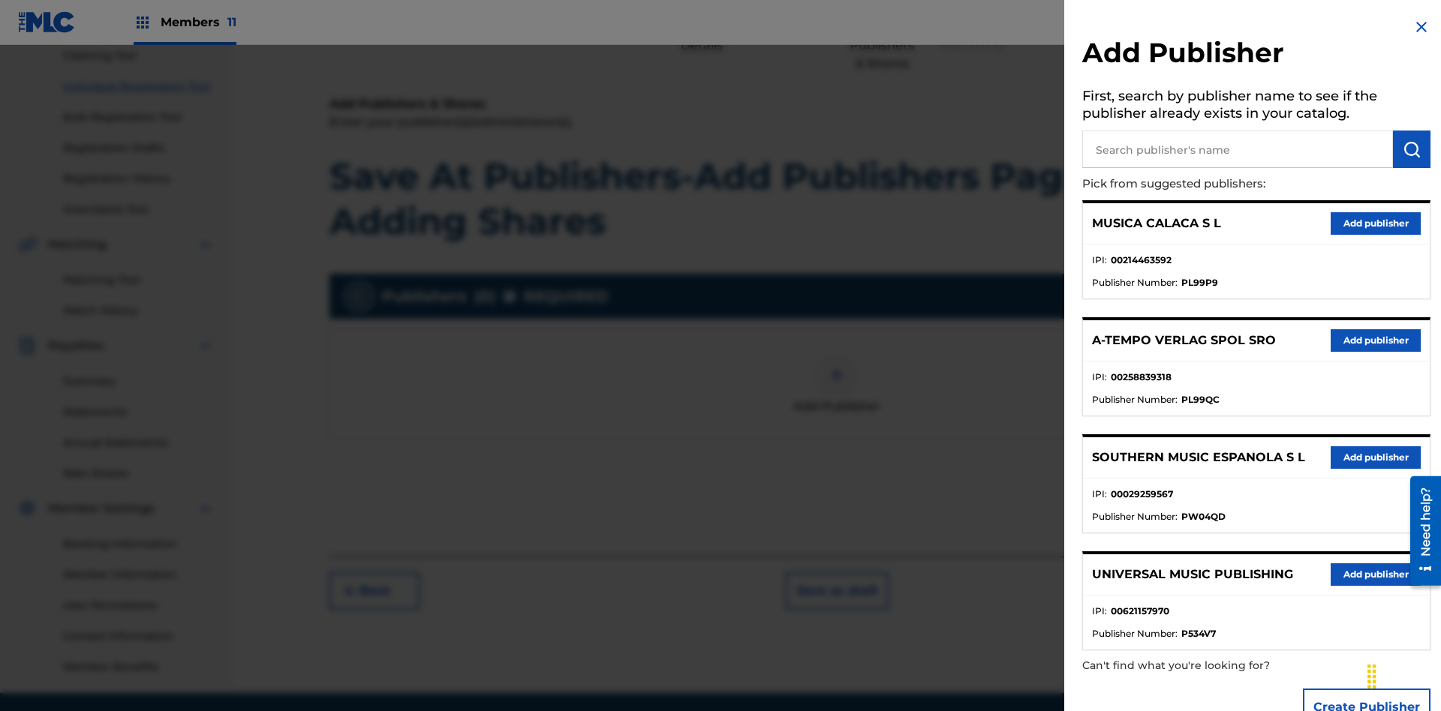
click at [1237, 149] on input "text" at bounding box center [1237, 150] width 311 height 38
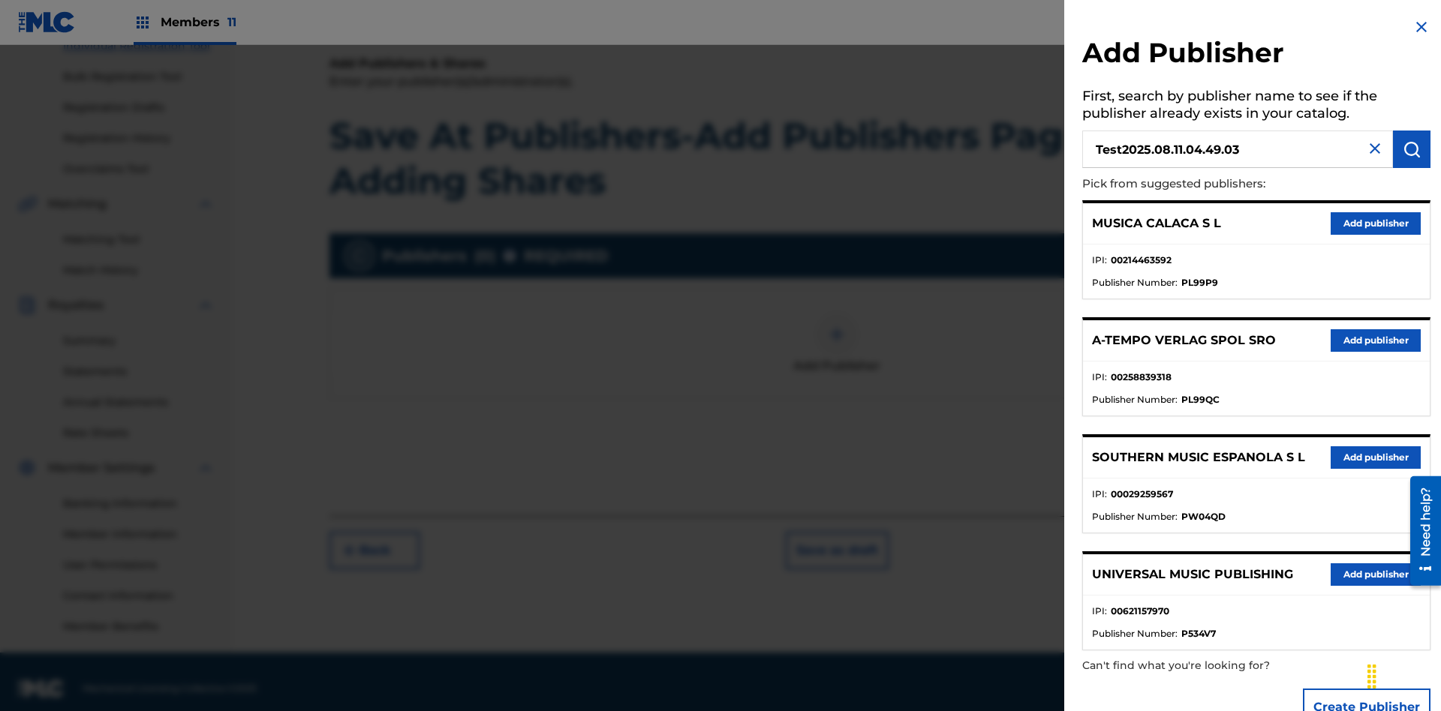
type input "Test2025.08.11.04.49.03"
click at [1411, 149] on img "submit" at bounding box center [1411, 149] width 18 height 18
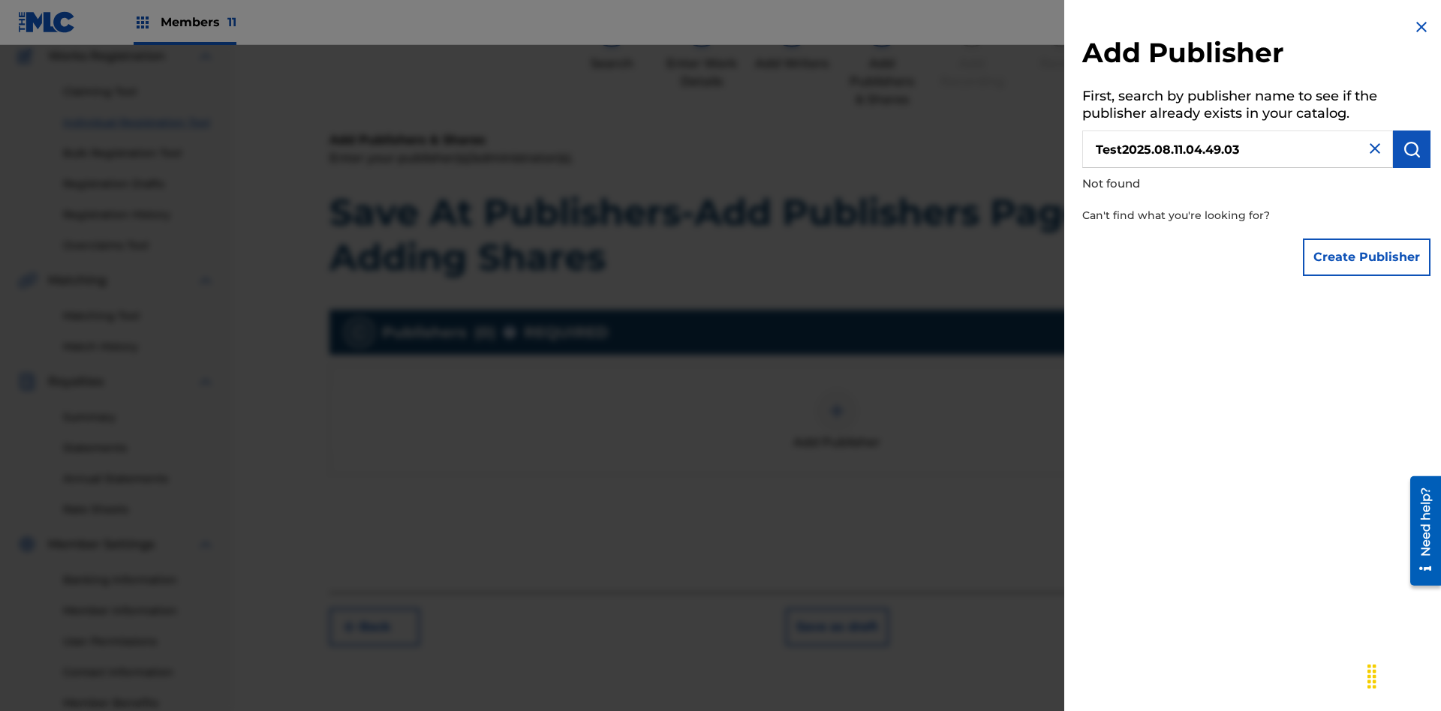
click at [1367, 257] on button "Create Publisher" at bounding box center [1367, 258] width 128 height 38
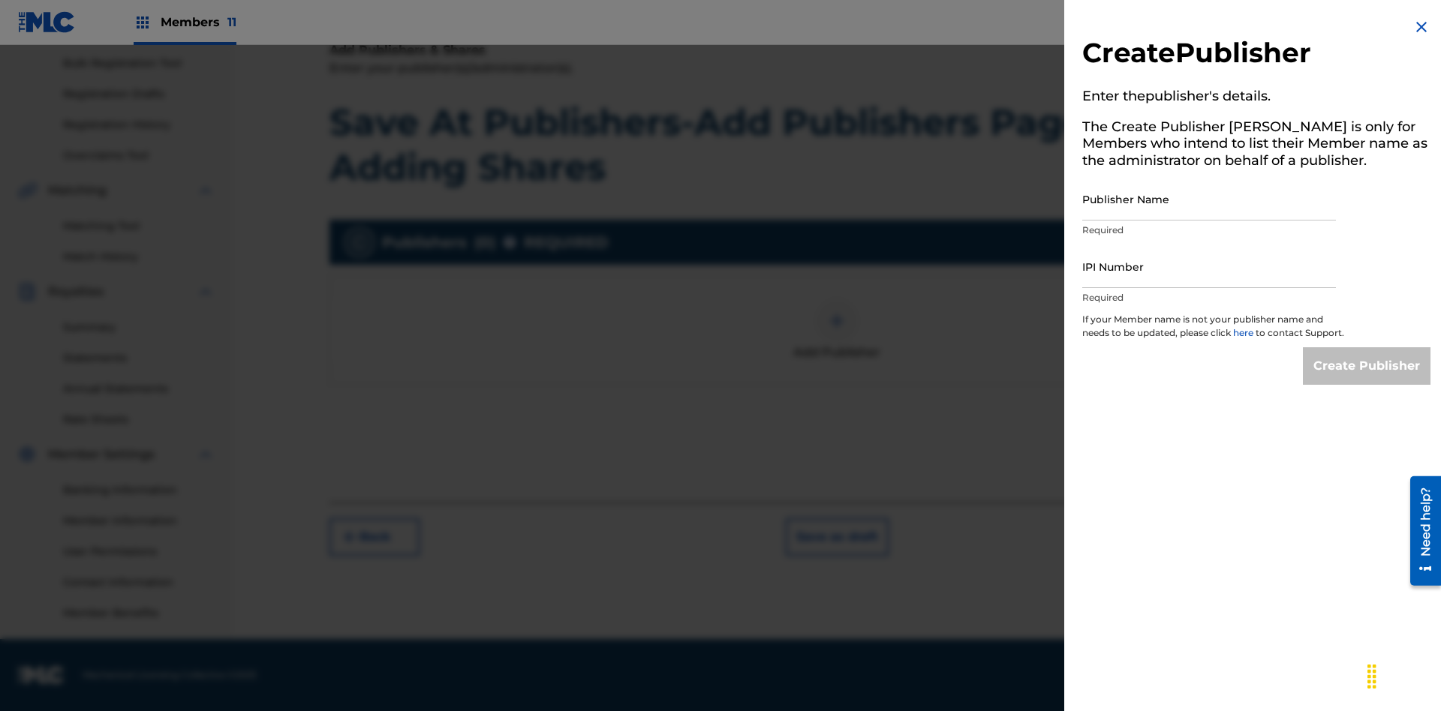
click at [1209, 199] on input "Publisher Name" at bounding box center [1209, 199] width 254 height 43
type input "Test2025.08.11.04.49.08"
click at [1209, 266] on input "IPI Number" at bounding box center [1209, 266] width 254 height 43
type input "00595839777"
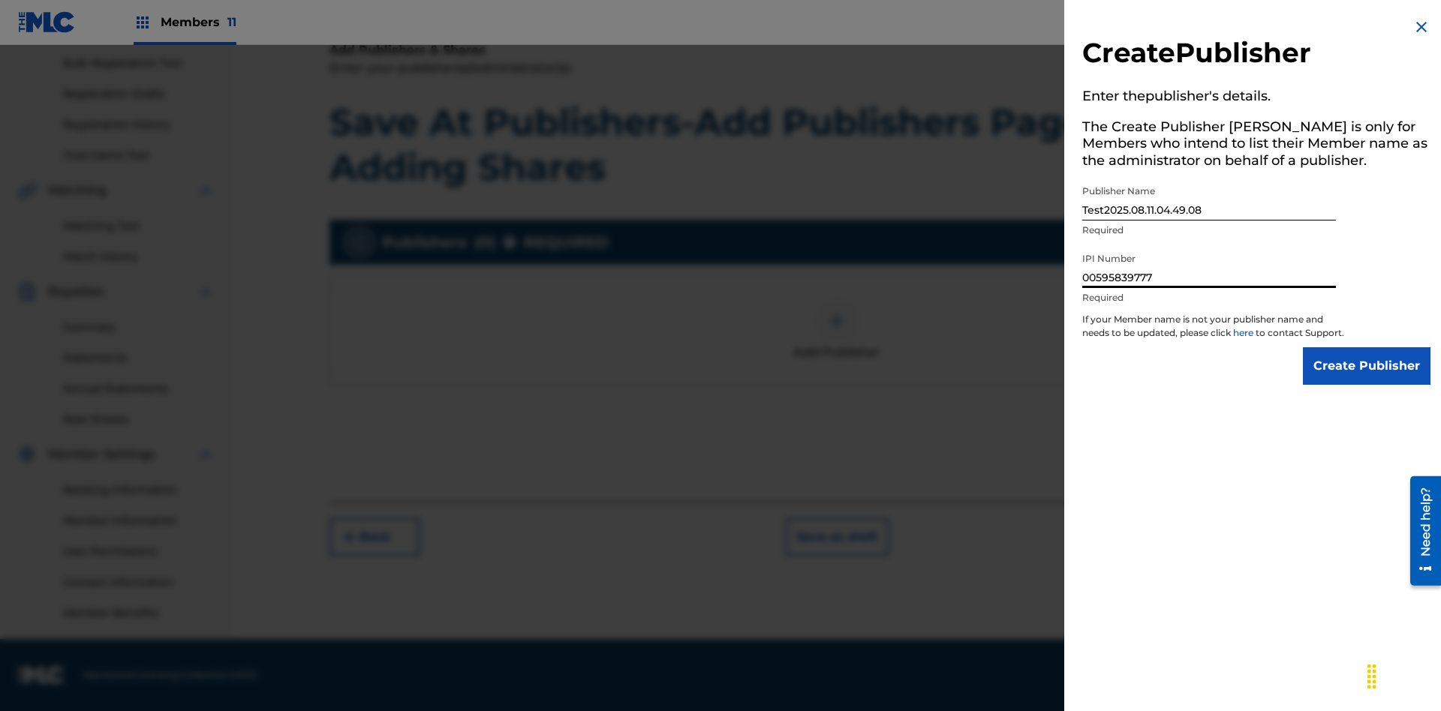
click at [1367, 380] on input "Create Publisher" at bounding box center [1367, 366] width 128 height 38
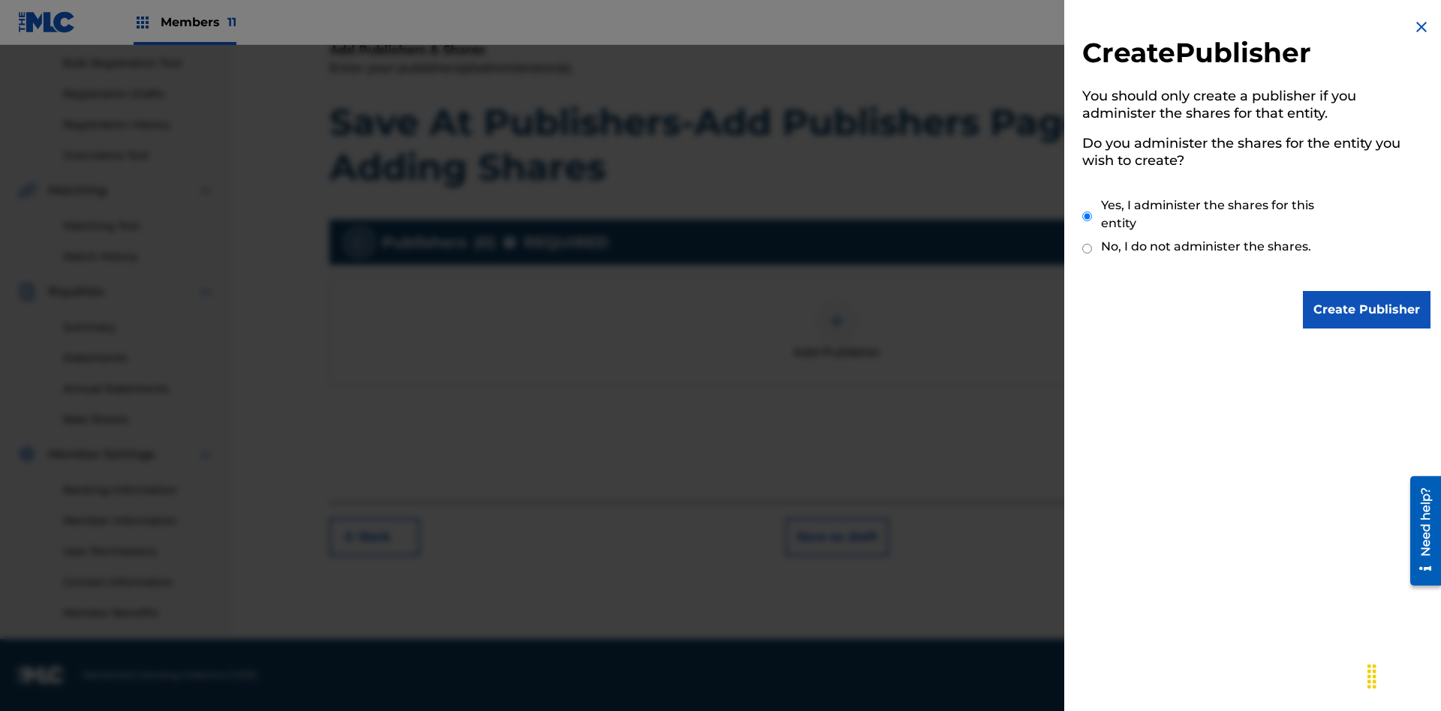
click at [1087, 216] on input "Yes, I administer the shares for this entity" at bounding box center [1087, 216] width 10 height 32
click at [1367, 310] on input "Create Publisher" at bounding box center [1367, 310] width 128 height 38
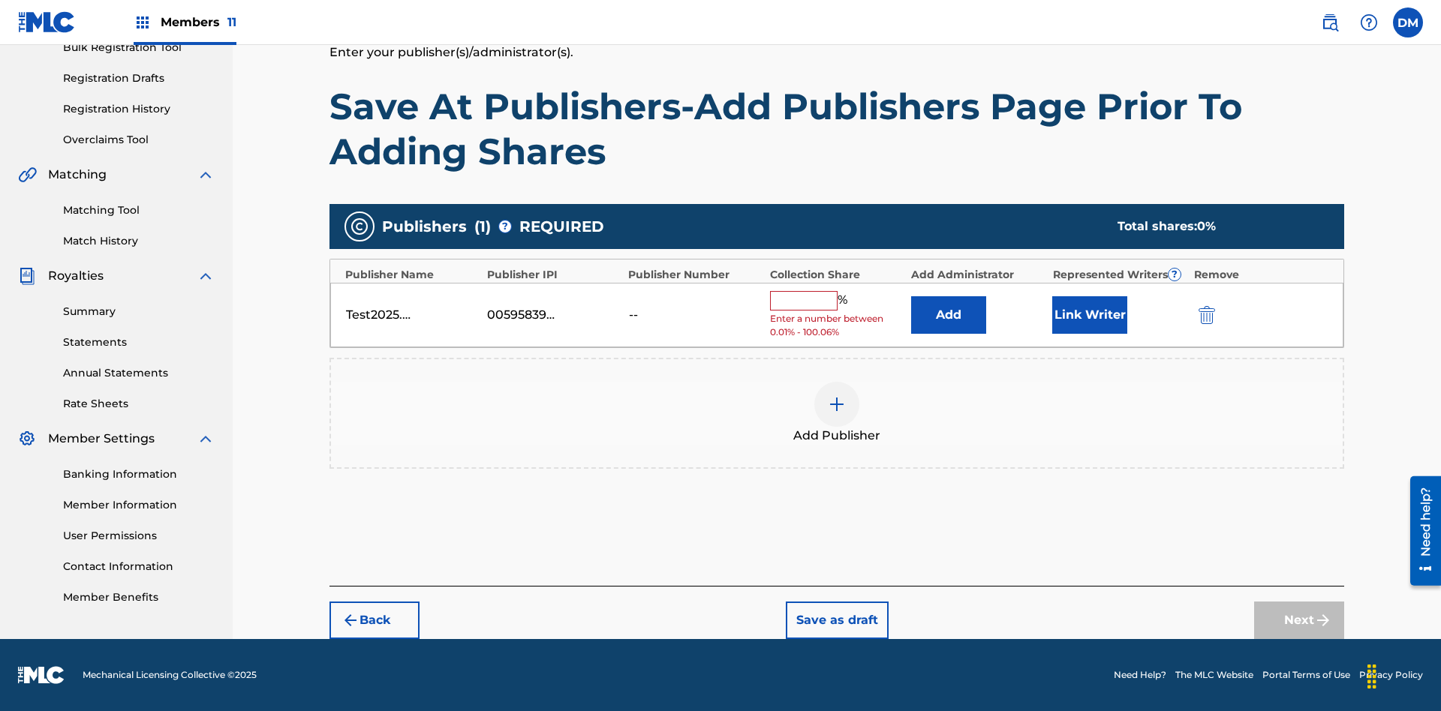
click at [1090, 314] on button "Link Writer" at bounding box center [1089, 315] width 75 height 38
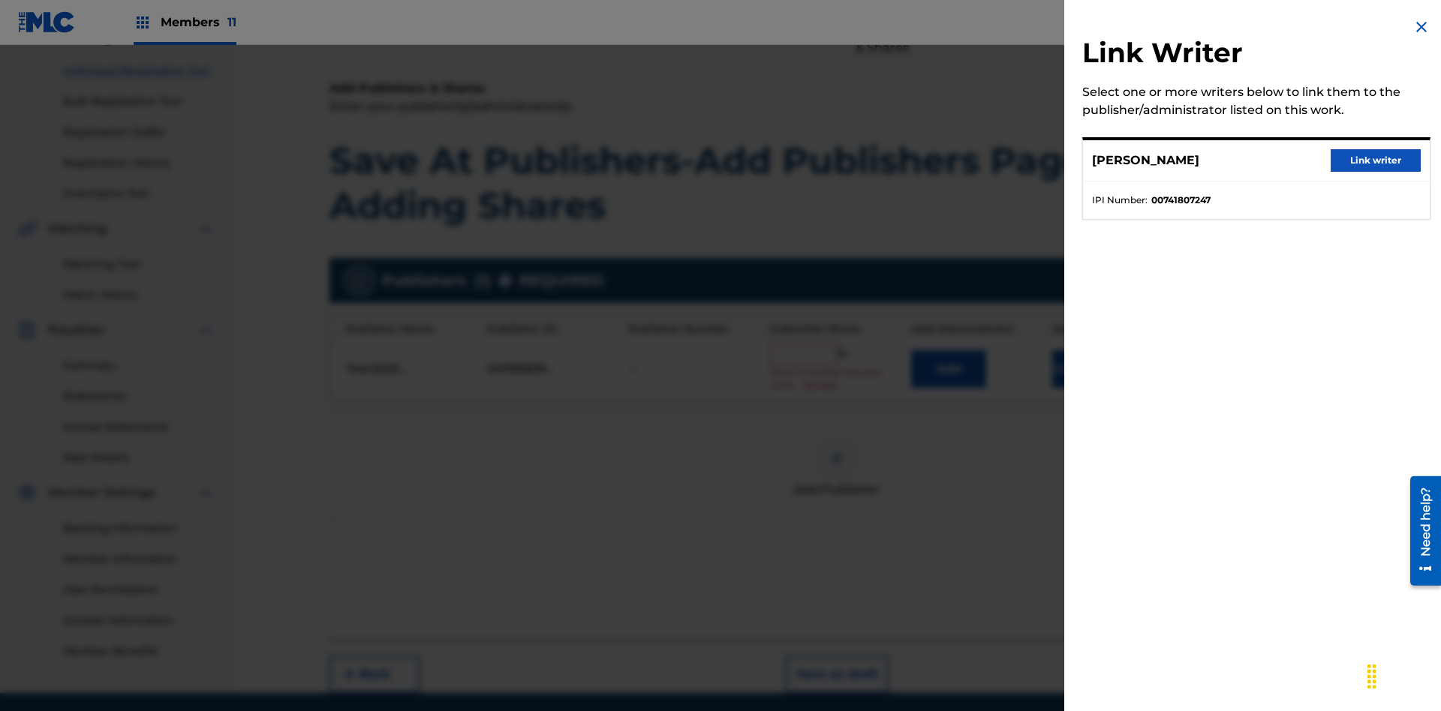
click at [1375, 161] on button "Link writer" at bounding box center [1375, 160] width 90 height 23
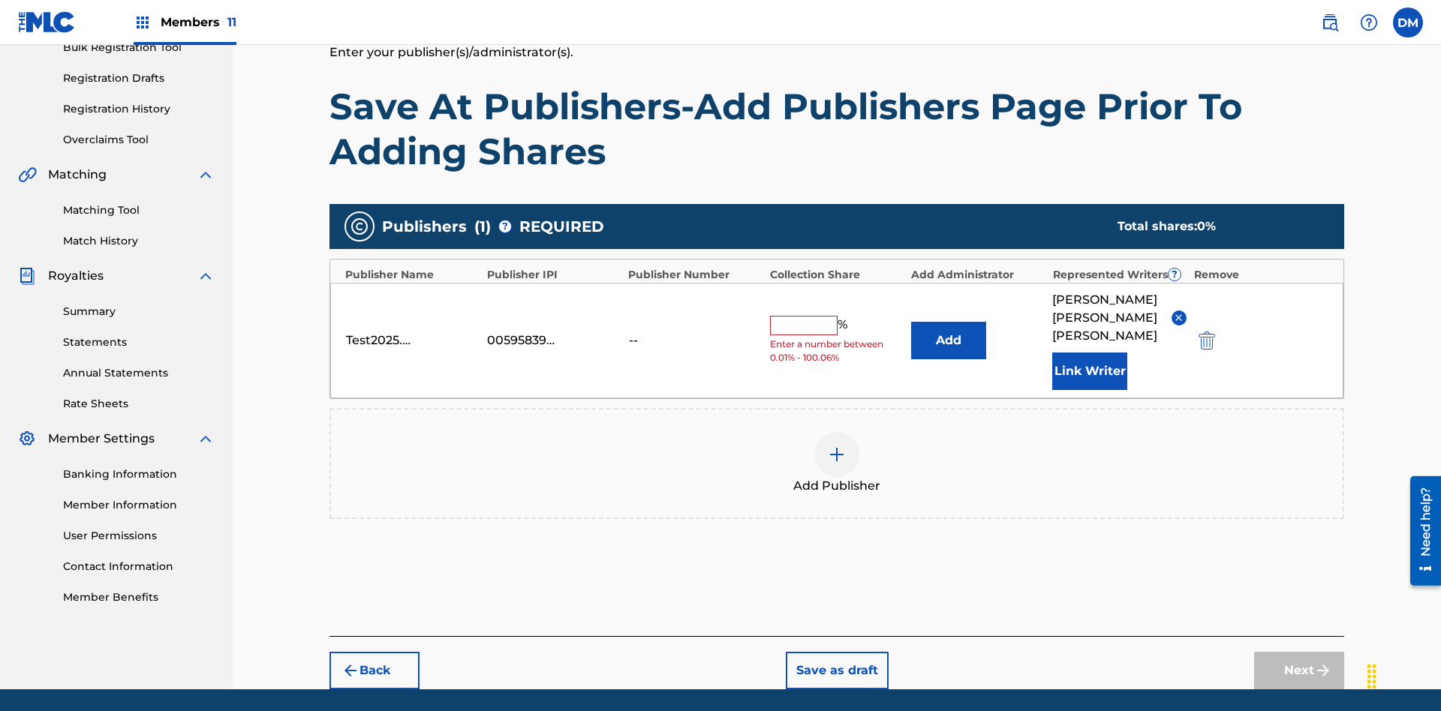
click at [1090, 353] on button "Link Writer" at bounding box center [1089, 372] width 75 height 38
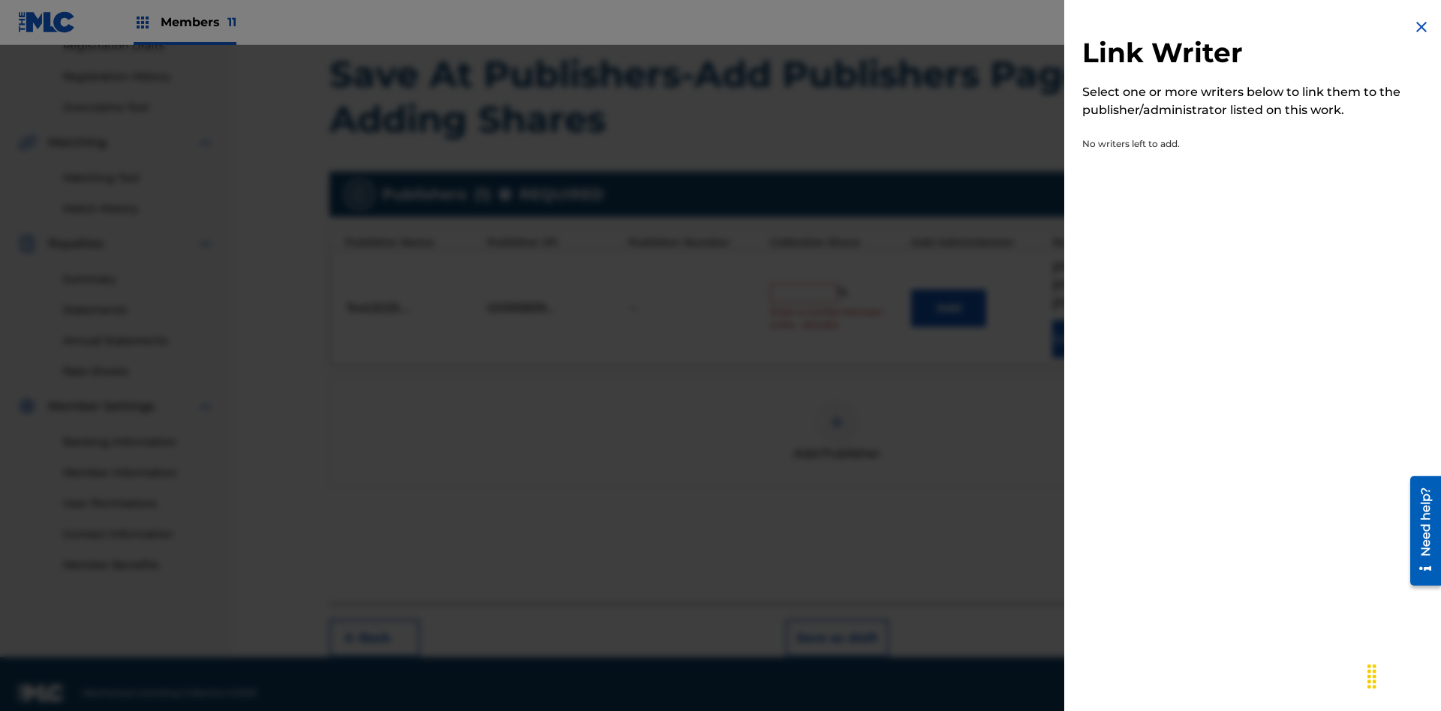
click at [1421, 27] on img at bounding box center [1421, 27] width 18 height 18
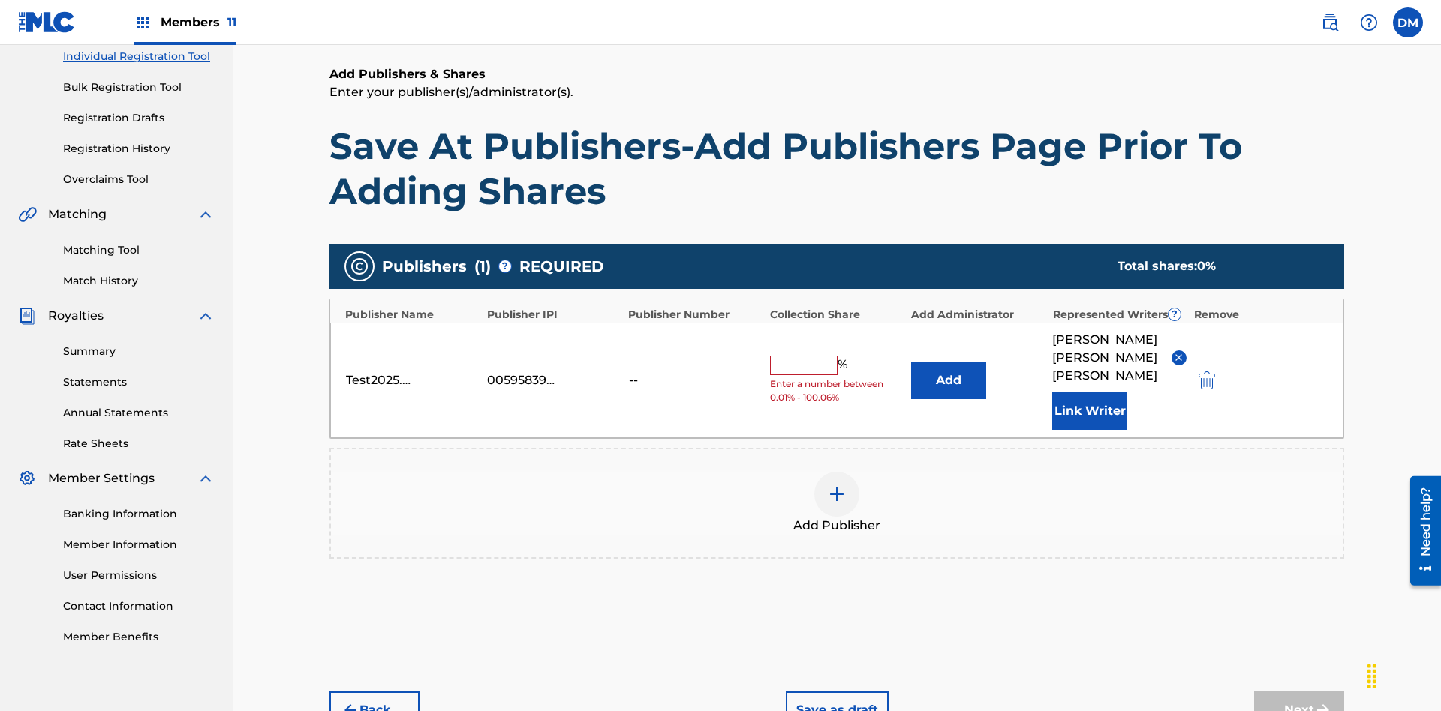
scroll to position [267, 0]
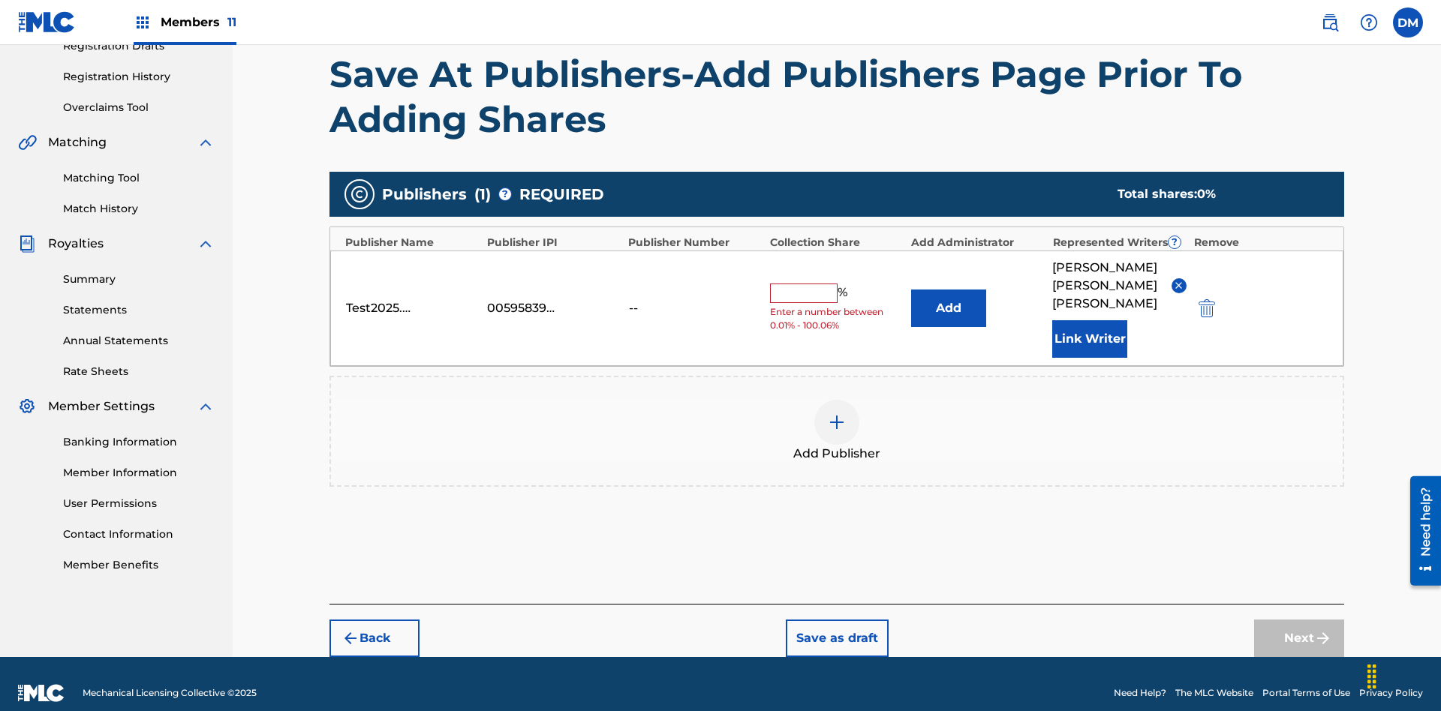
click at [948, 299] on button "Add" at bounding box center [948, 309] width 75 height 38
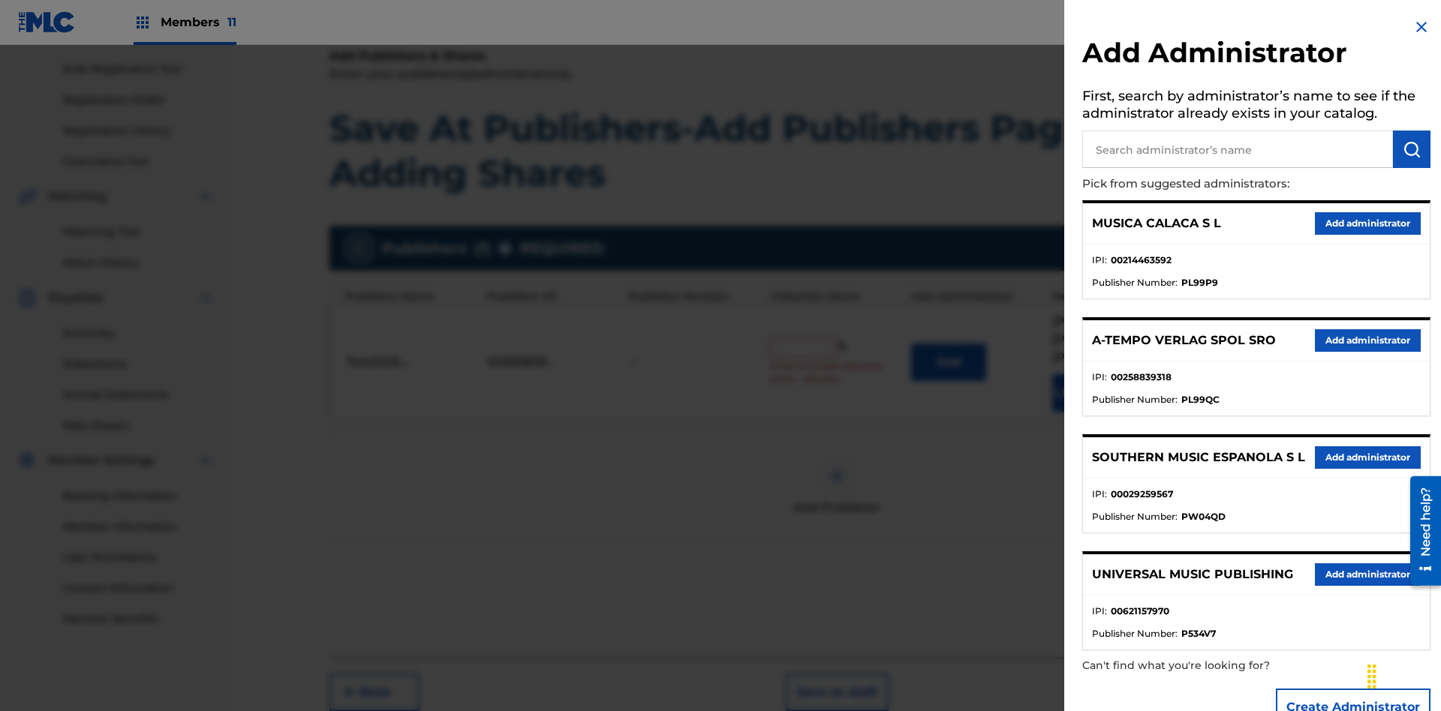
click at [1237, 149] on input "text" at bounding box center [1237, 150] width 311 height 38
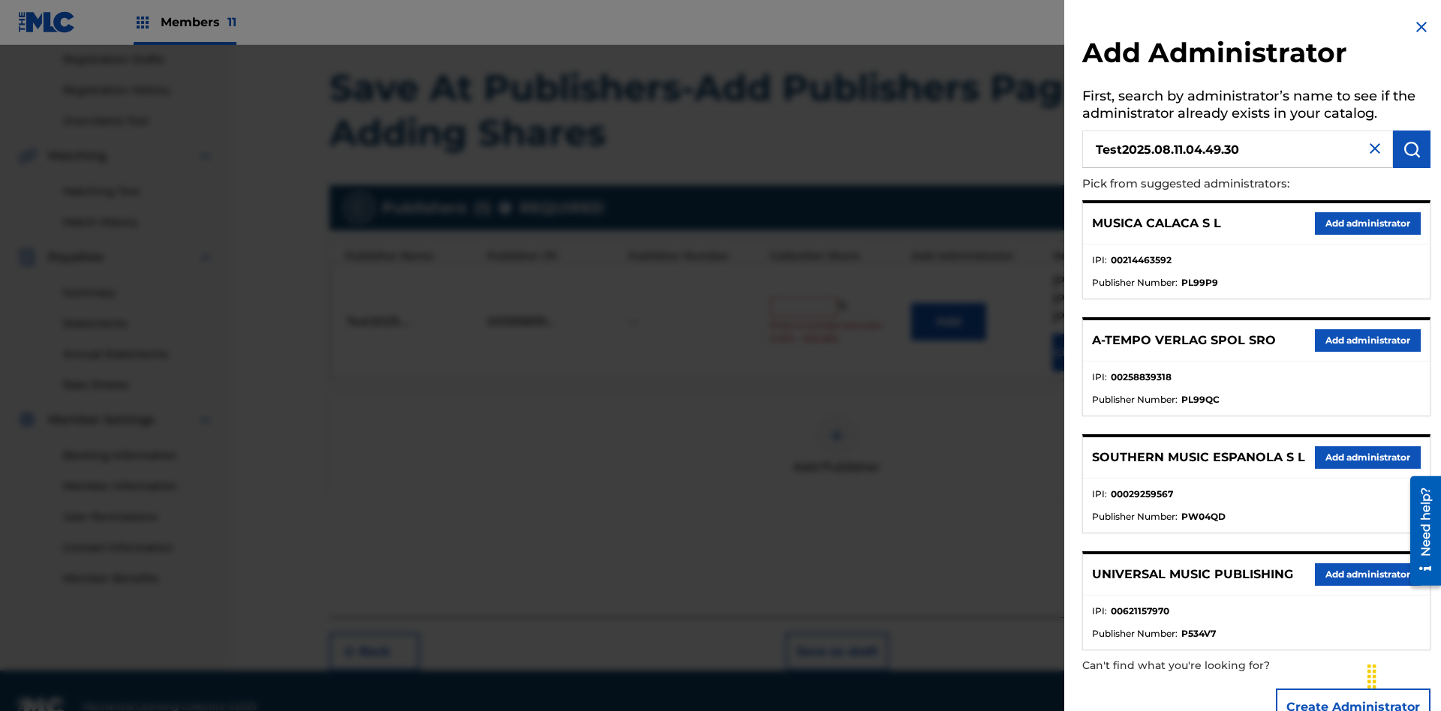
type input "Test2025.08.11.04.49.30"
click at [1411, 149] on img "submit" at bounding box center [1411, 149] width 18 height 18
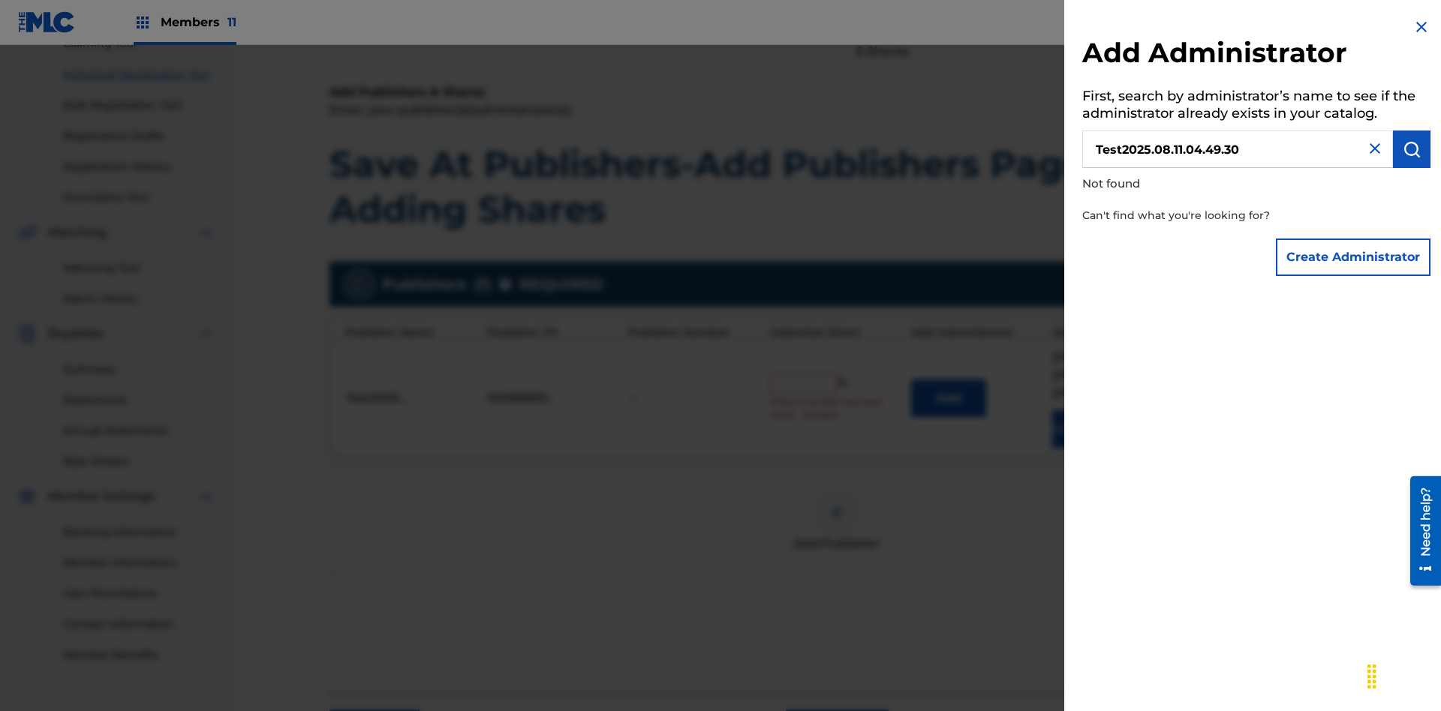
click at [1354, 257] on button "Create Administrator" at bounding box center [1353, 258] width 155 height 38
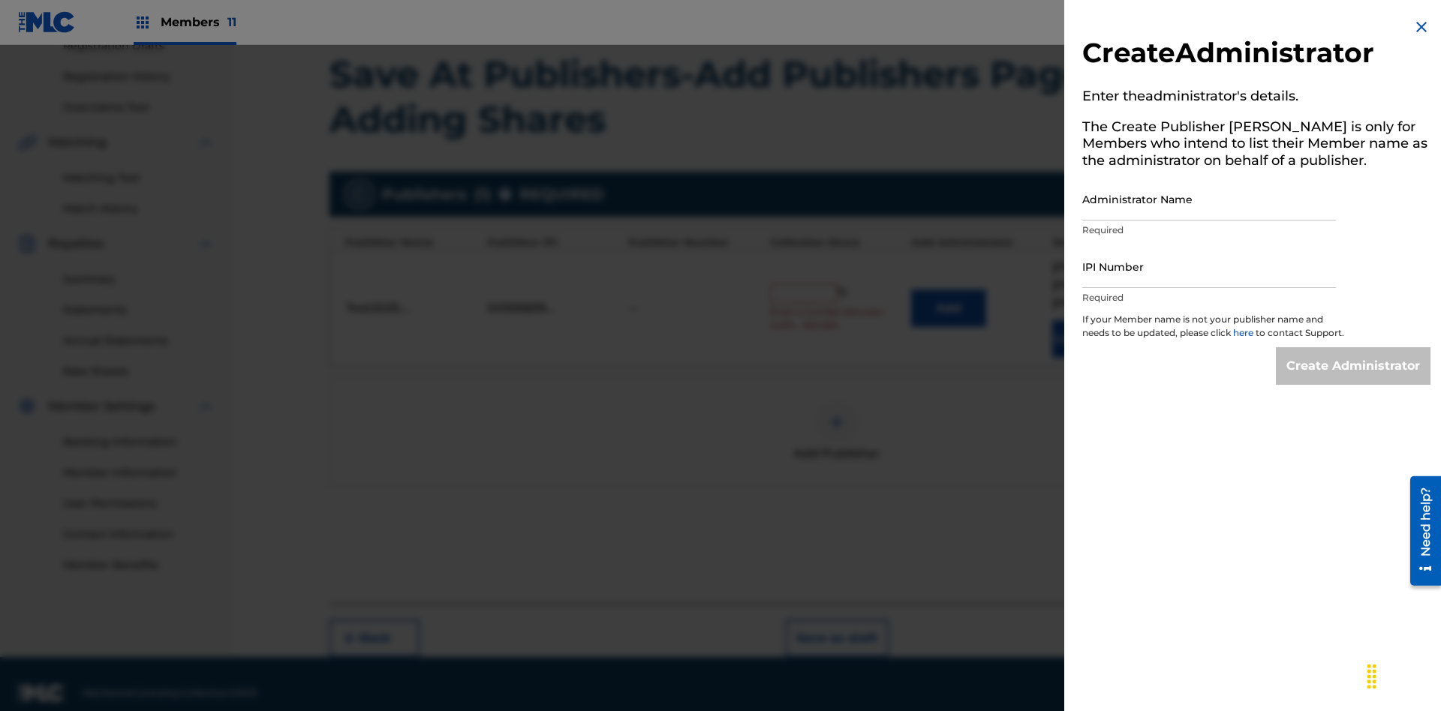
click at [1209, 199] on input "Administrator Name" at bounding box center [1209, 199] width 254 height 43
type input "Test2025.08.11.04.49.35"
click at [1209, 266] on input "IPI Number" at bounding box center [1209, 266] width 254 height 43
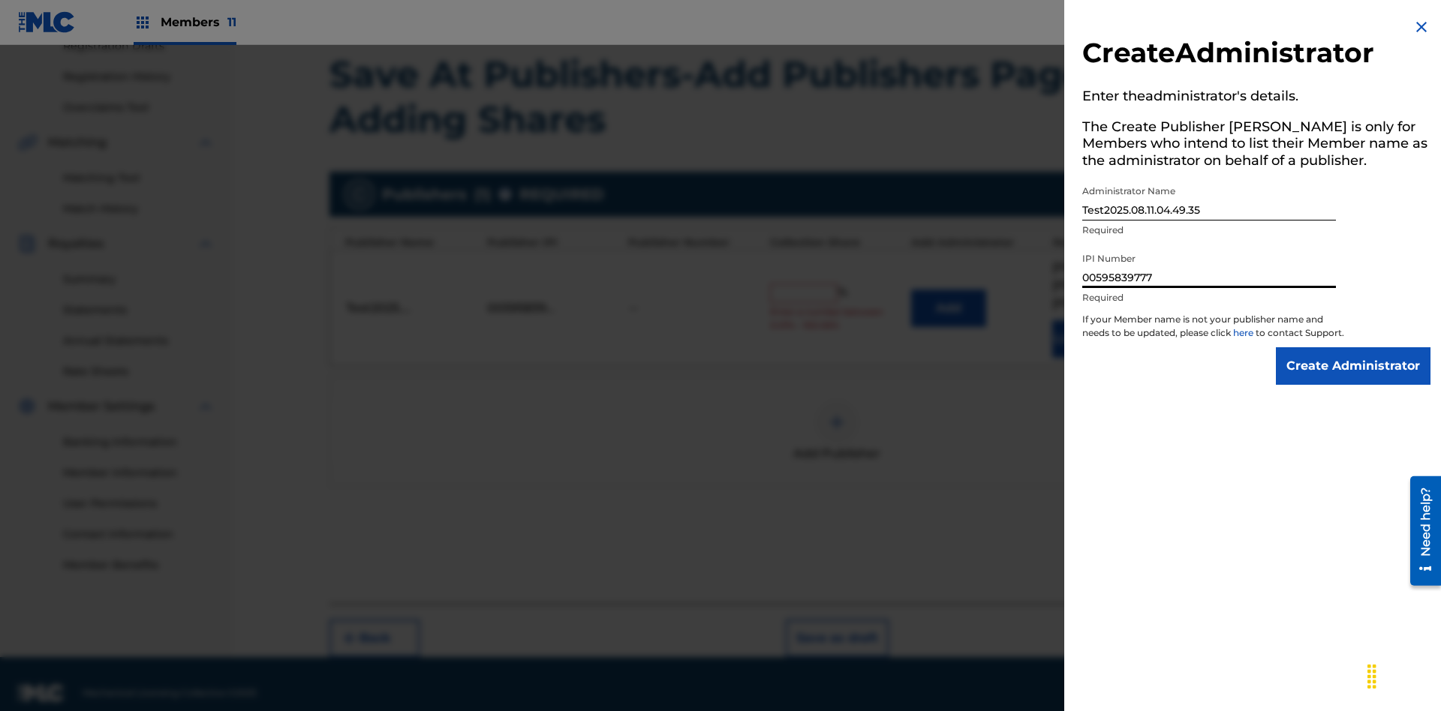
type input "00595839777"
click at [1354, 380] on input "Create Administrator" at bounding box center [1353, 366] width 155 height 38
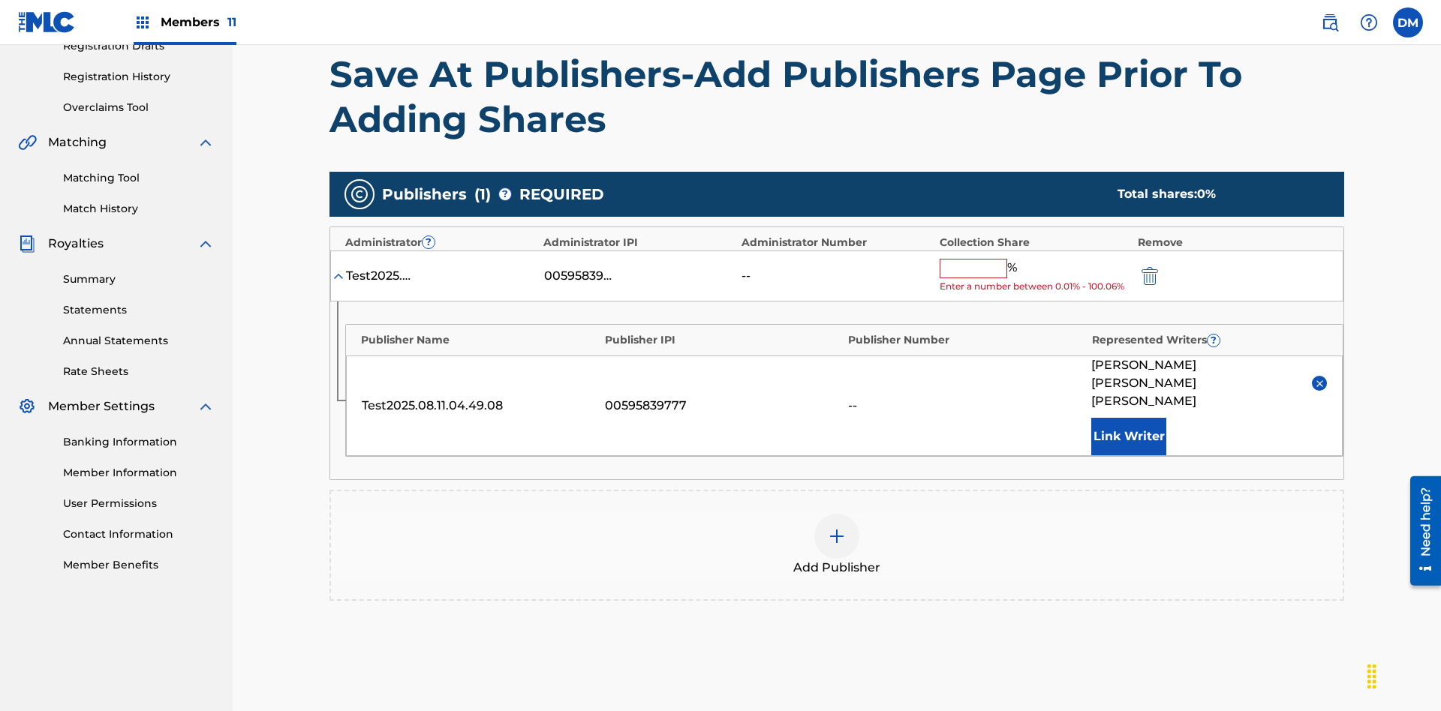
scroll to position [363, 0]
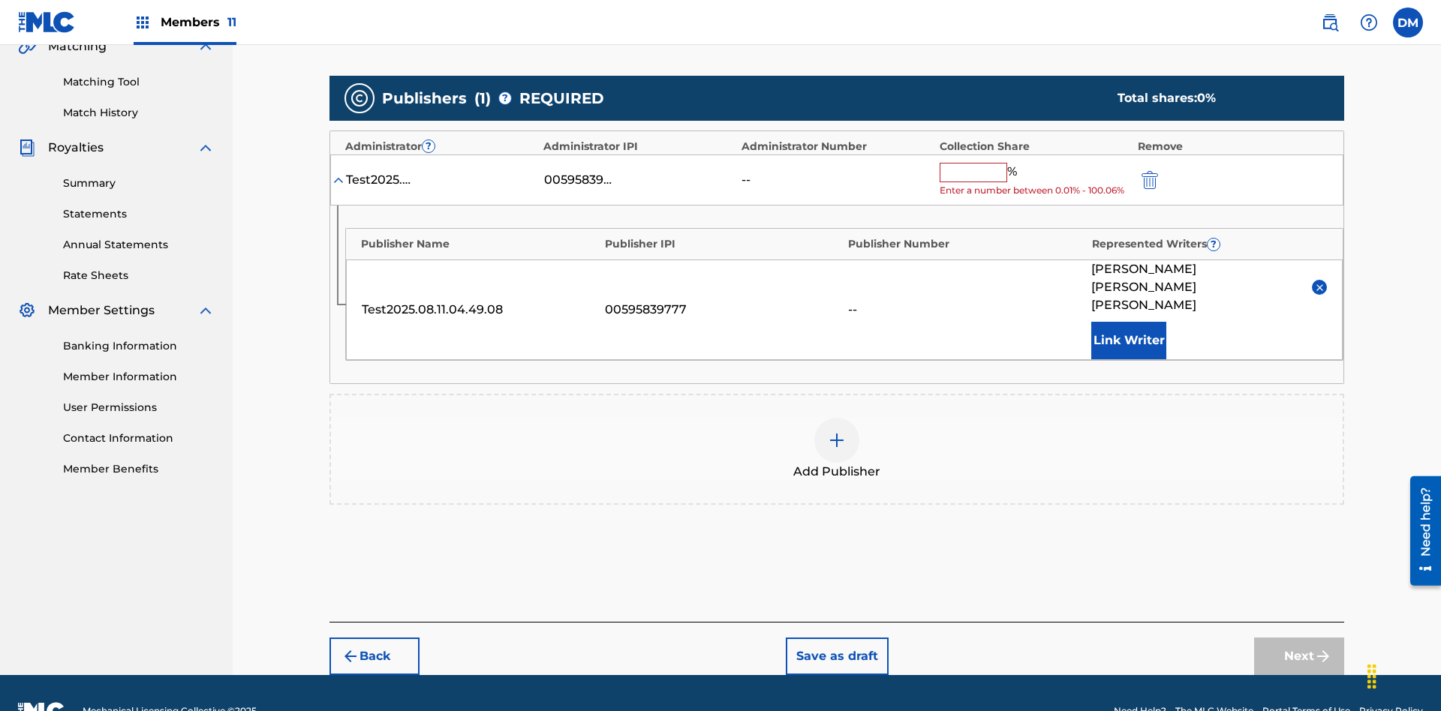
click at [836, 638] on button "Save as draft" at bounding box center [837, 657] width 103 height 38
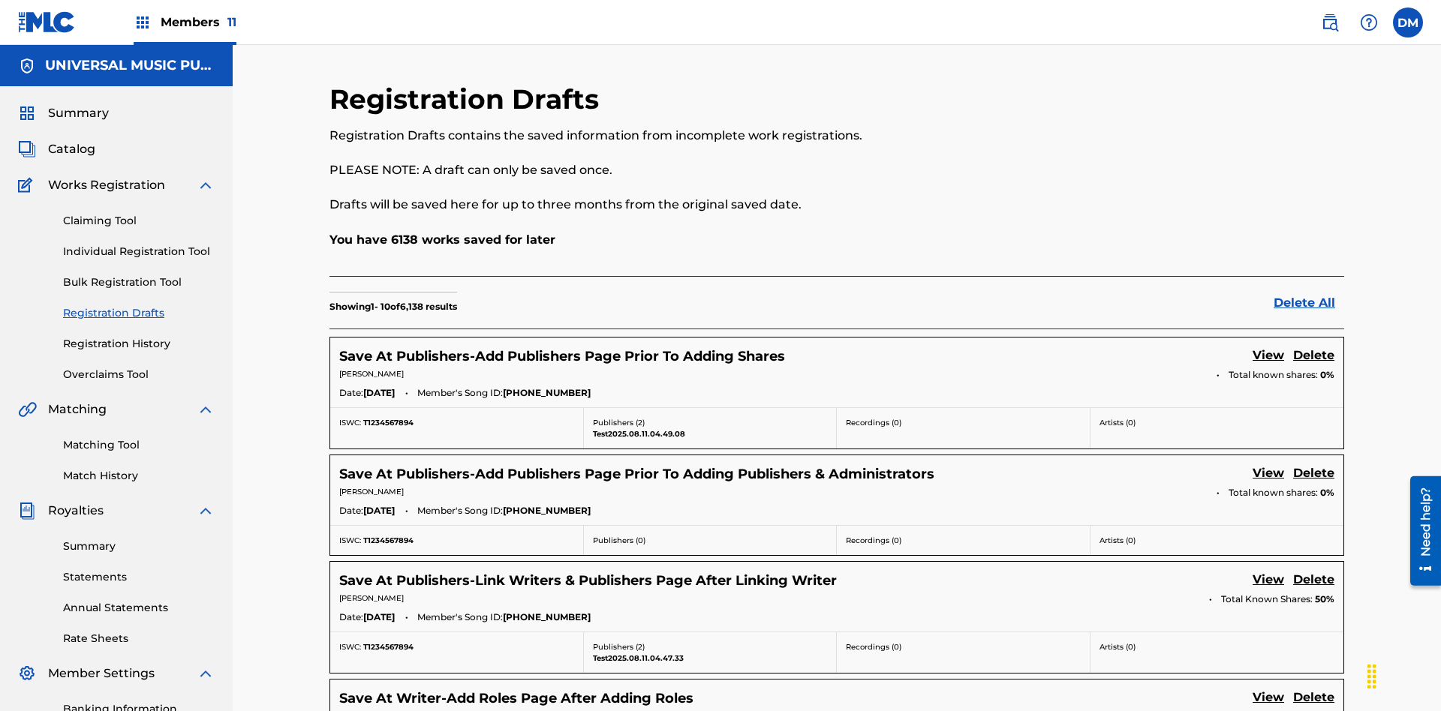
click at [1268, 347] on link "View" at bounding box center [1268, 357] width 32 height 20
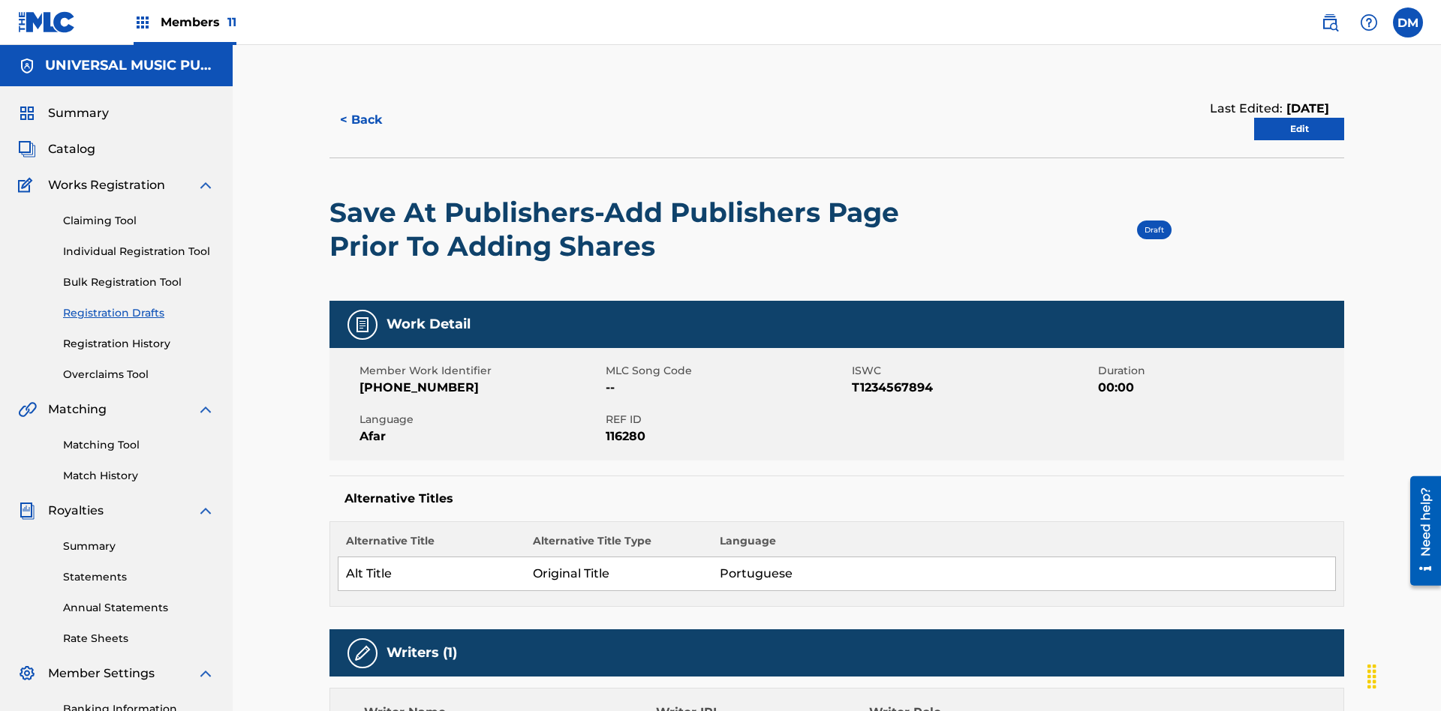
scroll to position [28, 0]
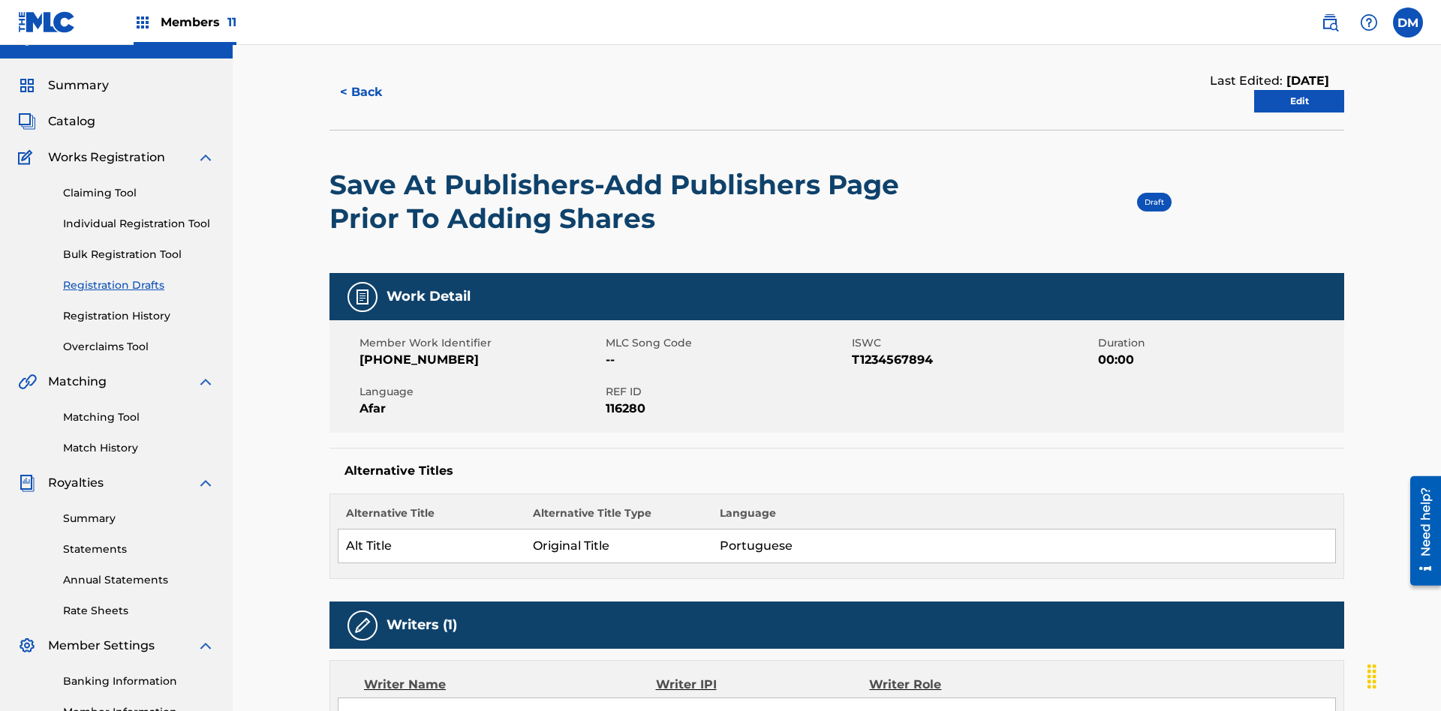
click at [1299, 101] on link "Edit" at bounding box center [1299, 101] width 90 height 23
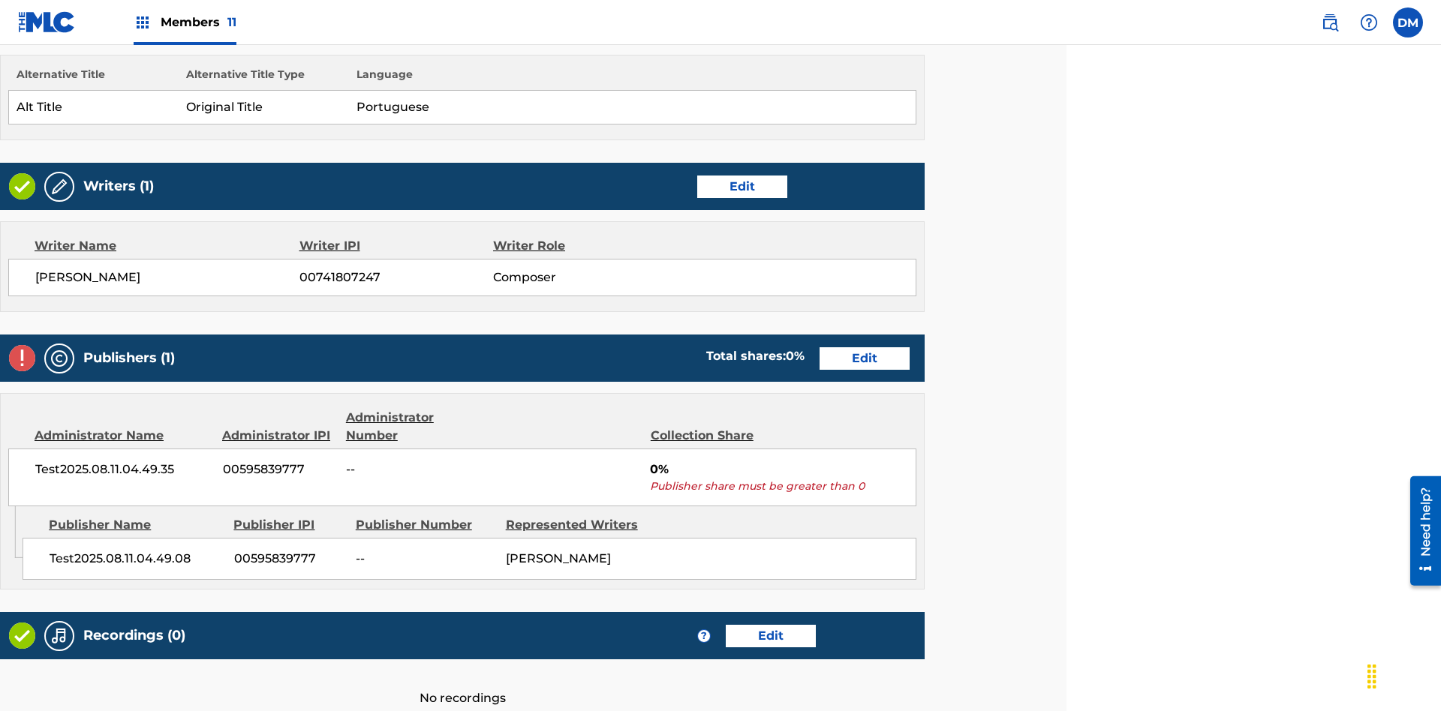
scroll to position [592, 374]
